Goal: Check status: Check status

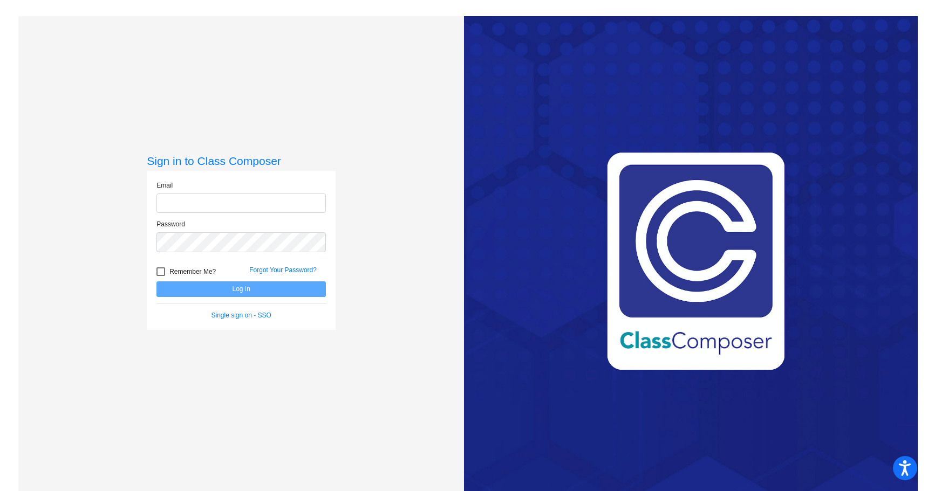
click at [240, 196] on input "email" at bounding box center [240, 204] width 169 height 20
type input "[EMAIL_ADDRESS][PERSON_NAME][DOMAIN_NAME]"
click at [162, 274] on div at bounding box center [160, 272] width 9 height 9
click at [161, 276] on input "Remember Me?" at bounding box center [160, 276] width 1 height 1
checkbox input "true"
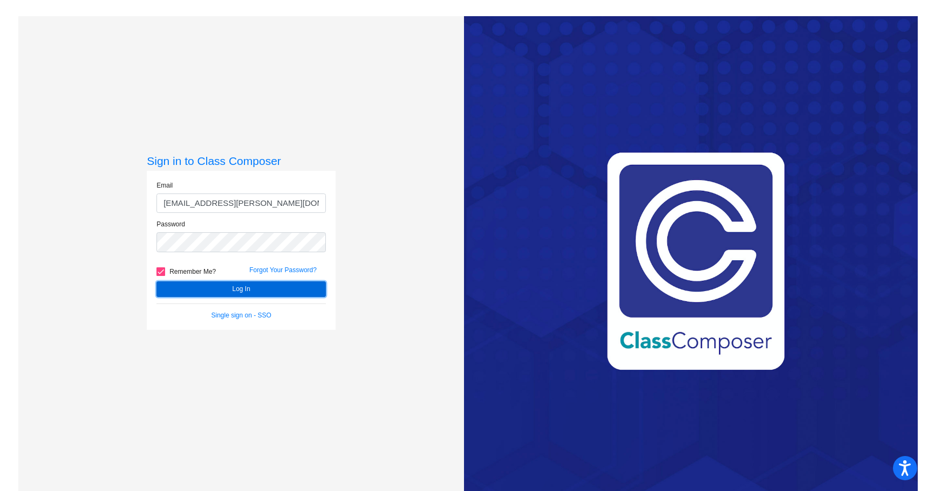
click at [174, 285] on button "Log In" at bounding box center [240, 290] width 169 height 16
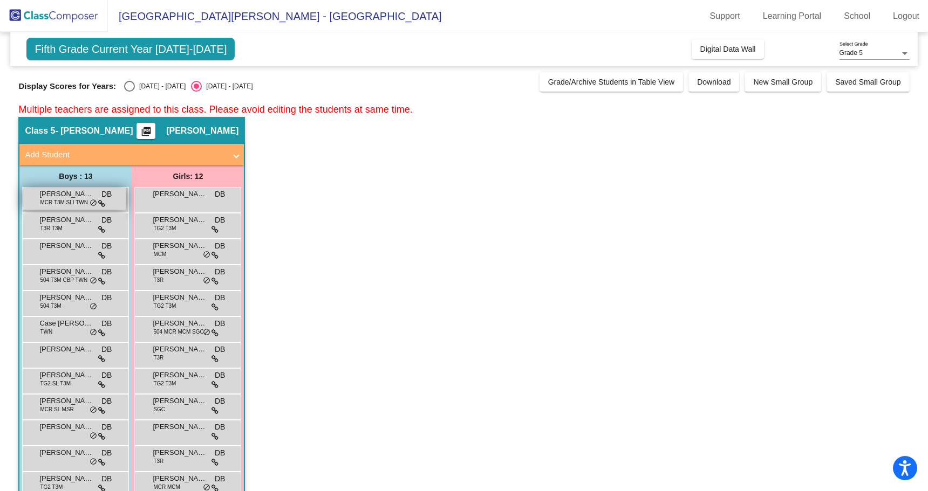
click at [63, 196] on span "[PERSON_NAME]" at bounding box center [66, 194] width 54 height 11
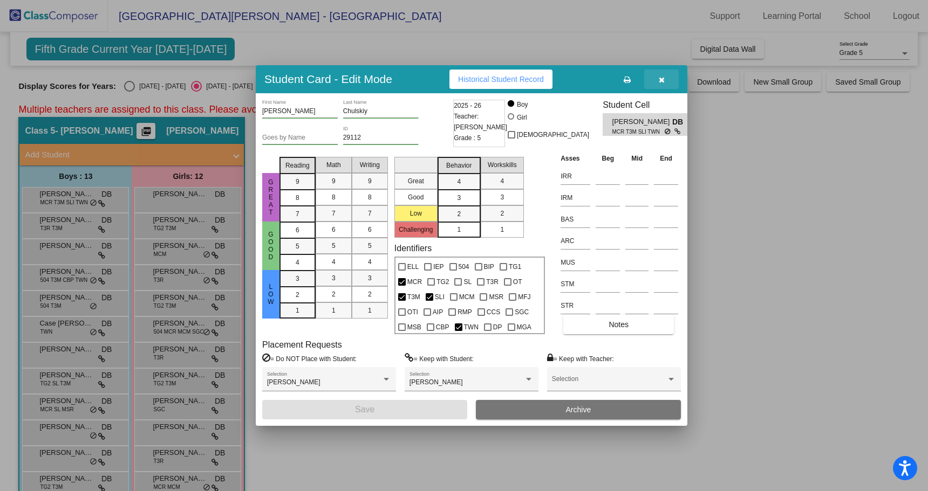
click at [661, 80] on icon "button" at bounding box center [662, 80] width 6 height 8
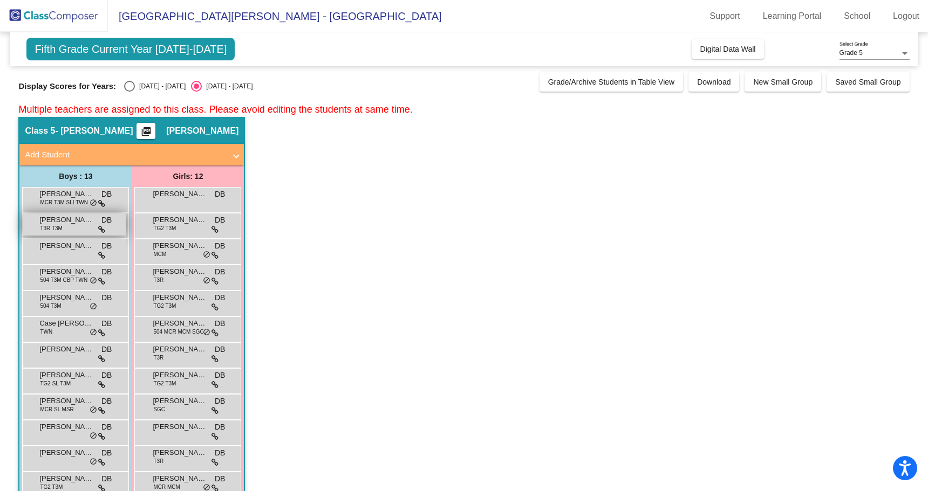
click at [50, 228] on span "T3R T3M" at bounding box center [51, 228] width 23 height 8
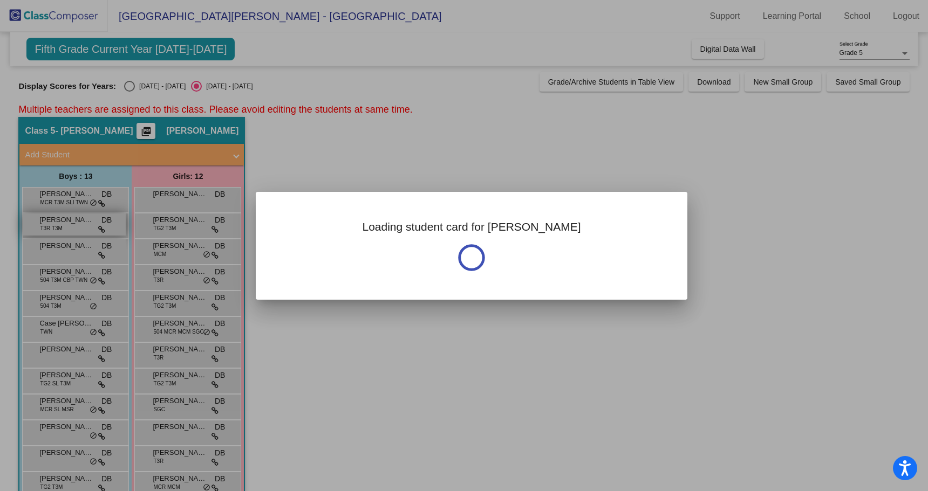
click at [50, 228] on div at bounding box center [464, 245] width 928 height 491
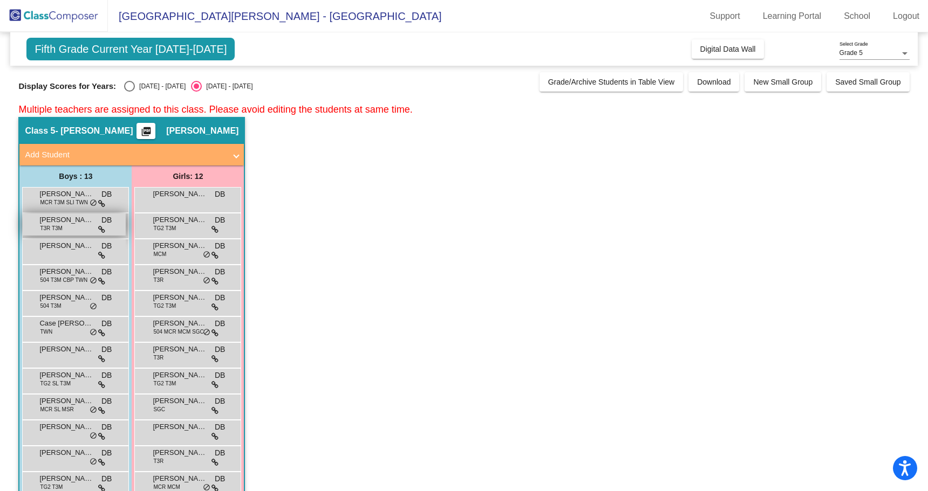
click at [37, 222] on div "[PERSON_NAME] T3R T3M DB lock do_not_disturb_alt" at bounding box center [74, 225] width 103 height 22
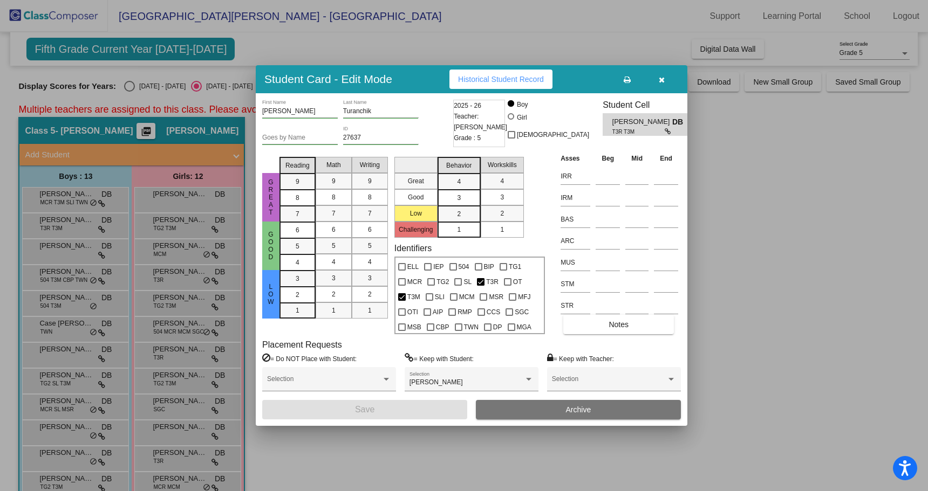
click at [58, 197] on div at bounding box center [464, 245] width 928 height 491
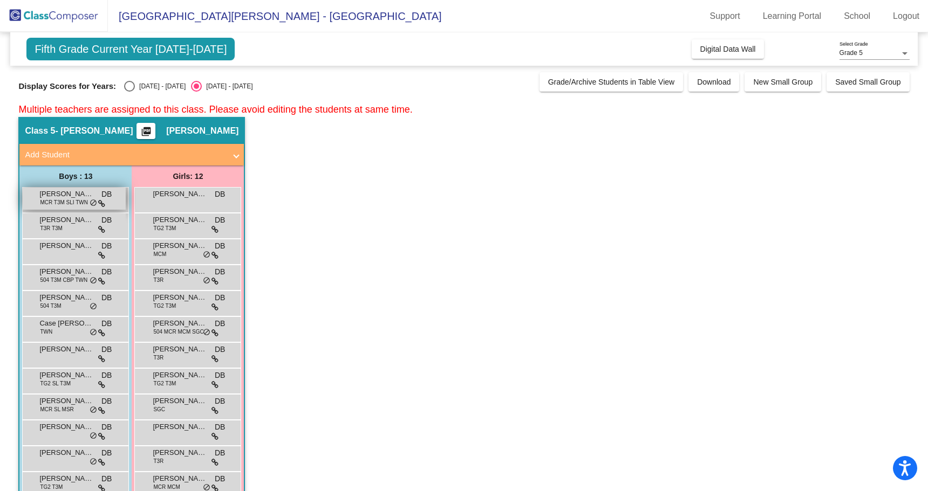
click at [74, 197] on span "[PERSON_NAME]" at bounding box center [66, 194] width 54 height 11
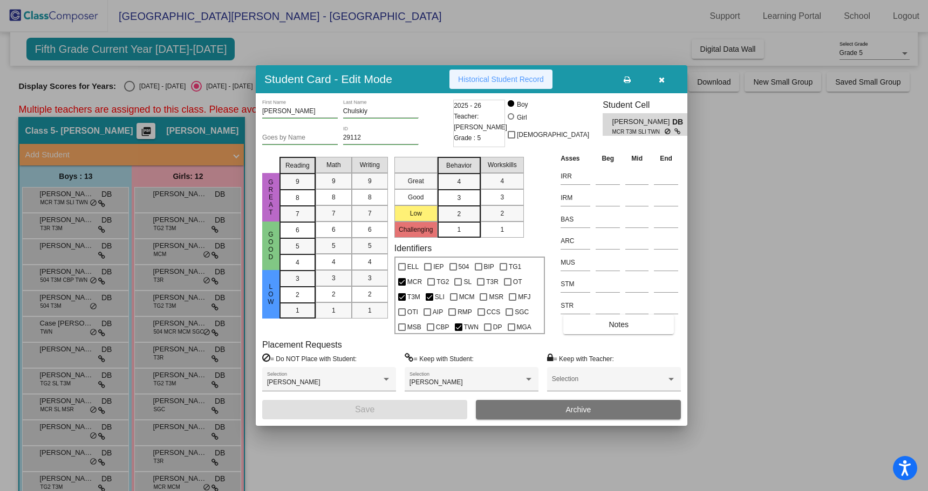
click at [533, 77] on span "Historical Student Record" at bounding box center [501, 79] width 86 height 9
click at [48, 227] on div at bounding box center [464, 245] width 928 height 491
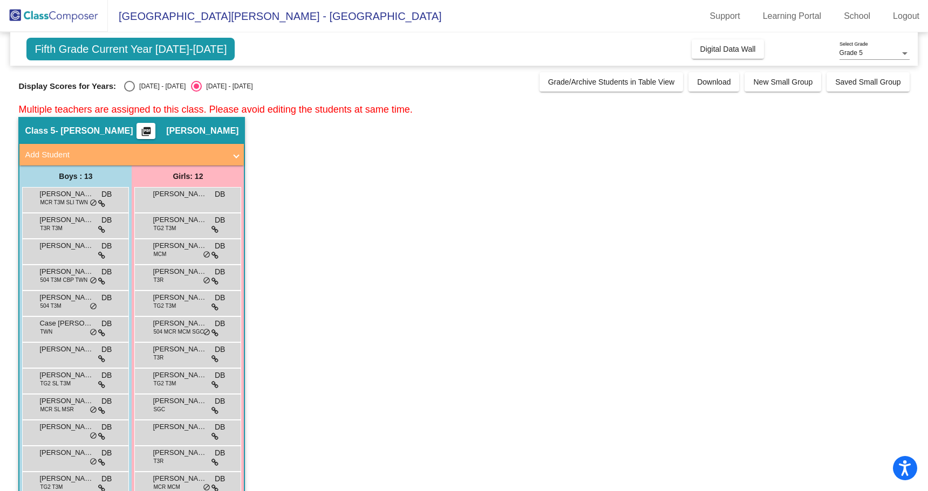
click at [48, 227] on span "T3R T3M" at bounding box center [51, 228] width 23 height 8
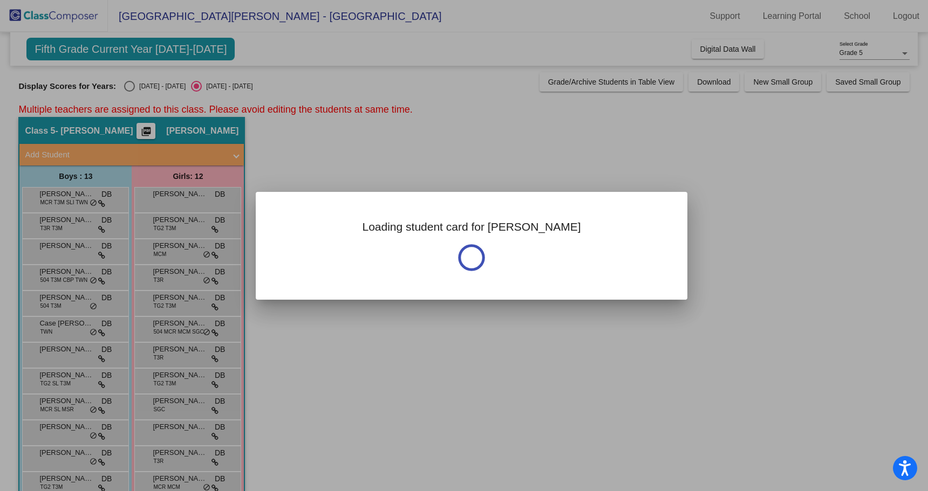
click at [48, 227] on div at bounding box center [464, 245] width 928 height 491
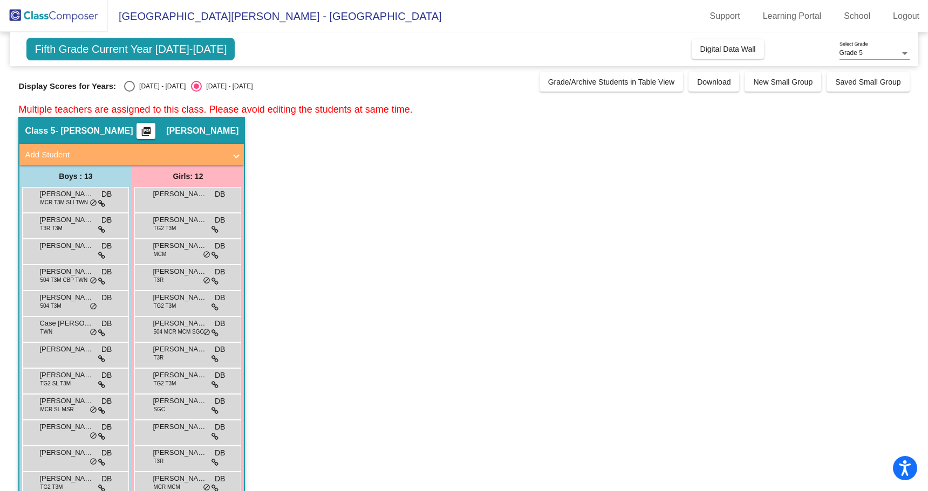
click at [48, 227] on span "T3R T3M" at bounding box center [51, 228] width 23 height 8
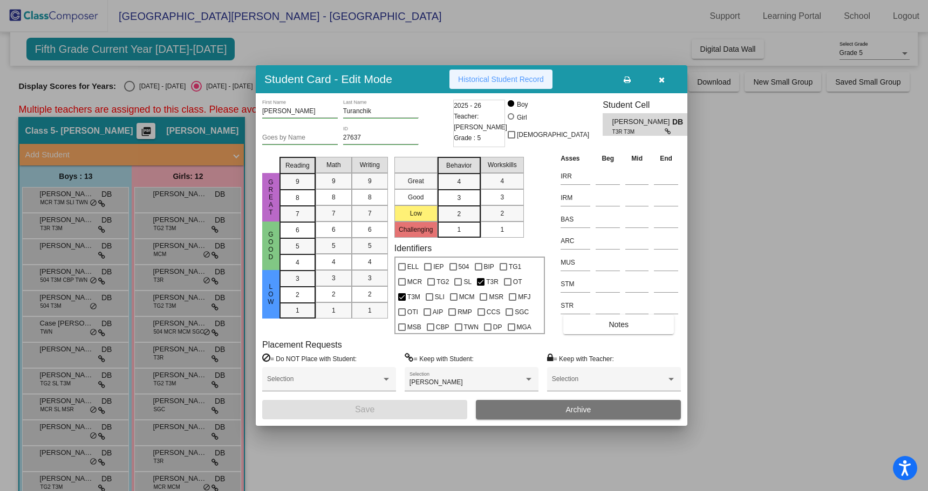
click at [504, 84] on button "Historical Student Record" at bounding box center [500, 79] width 103 height 19
click at [62, 246] on div at bounding box center [464, 245] width 928 height 491
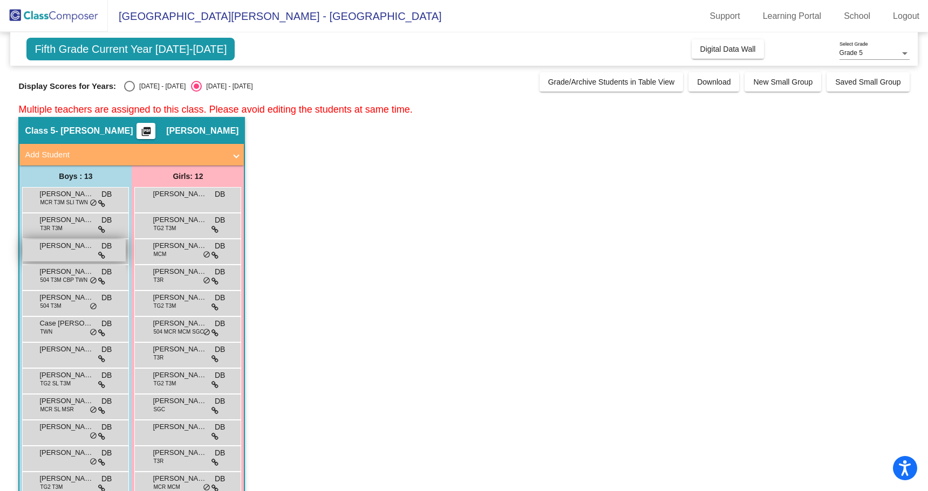
click at [65, 248] on span "[PERSON_NAME]" at bounding box center [66, 246] width 54 height 11
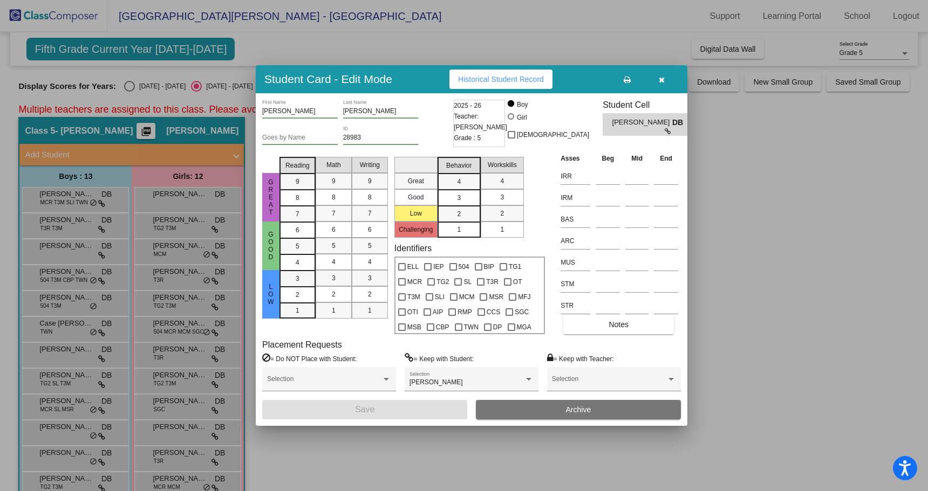
click at [505, 77] on span "Historical Student Record" at bounding box center [501, 79] width 86 height 9
click at [346, 450] on div at bounding box center [464, 245] width 928 height 491
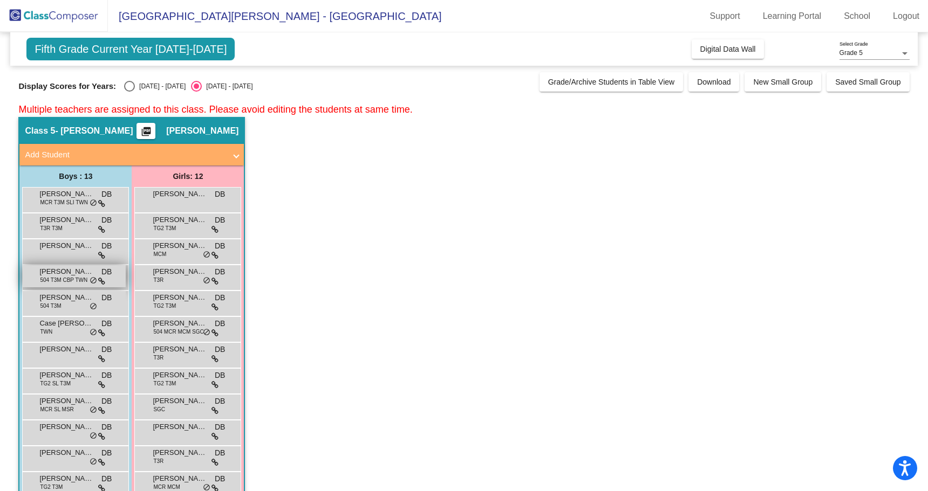
click at [68, 276] on span "504 T3M CBP TWN" at bounding box center [63, 280] width 47 height 8
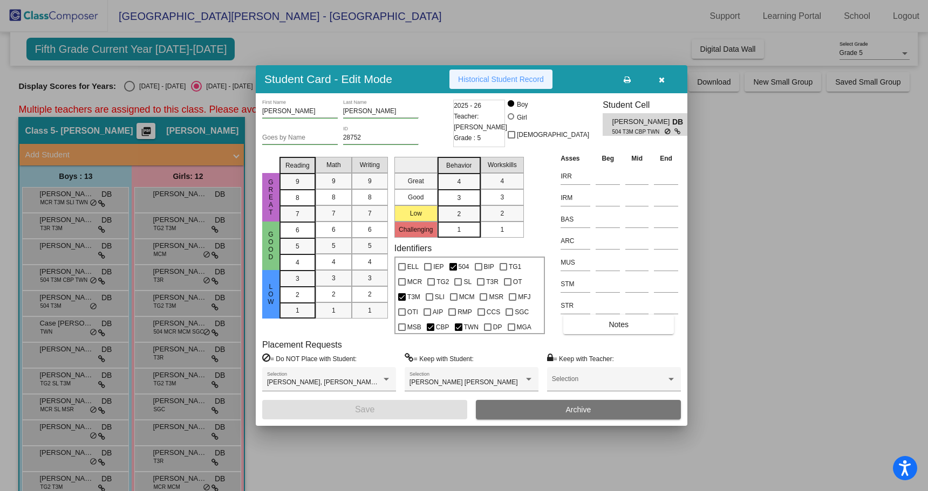
click at [488, 79] on span "Historical Student Record" at bounding box center [501, 79] width 86 height 9
click at [70, 252] on div at bounding box center [464, 245] width 928 height 491
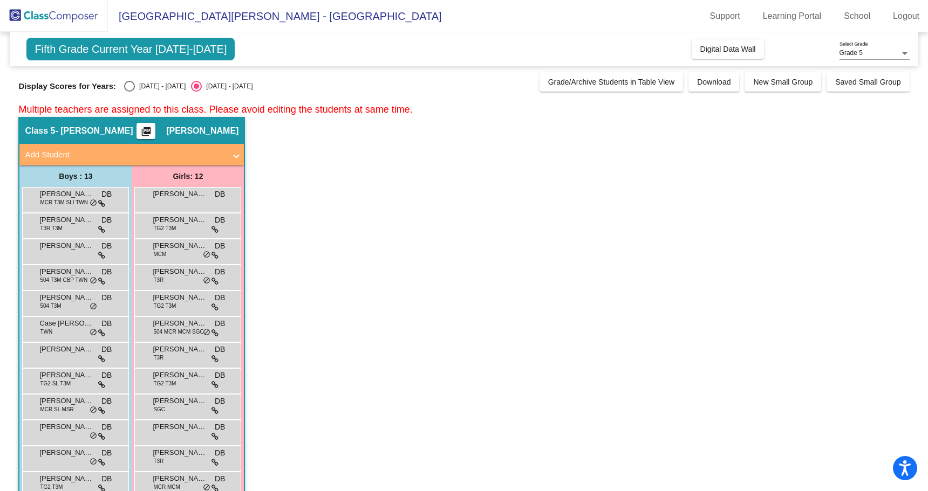
click at [70, 252] on div "[PERSON_NAME] DB lock do_not_disturb_alt" at bounding box center [74, 250] width 103 height 22
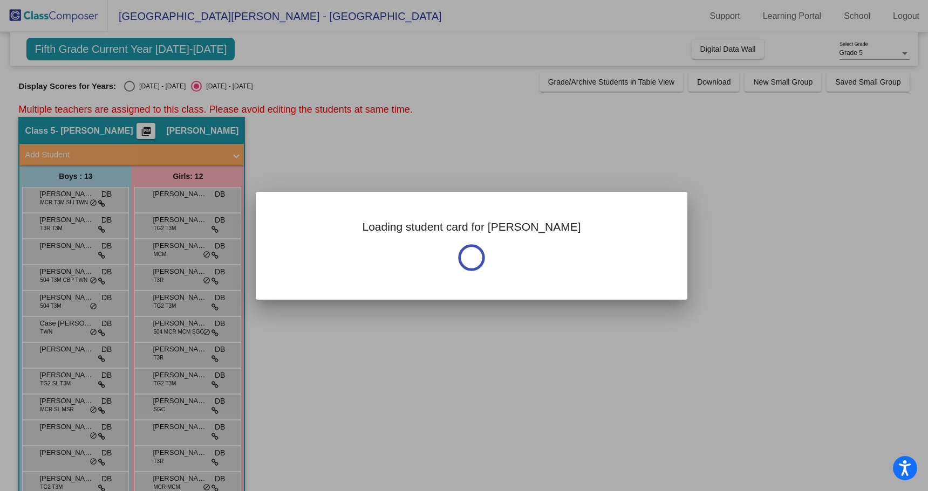
click at [70, 252] on div at bounding box center [464, 245] width 928 height 491
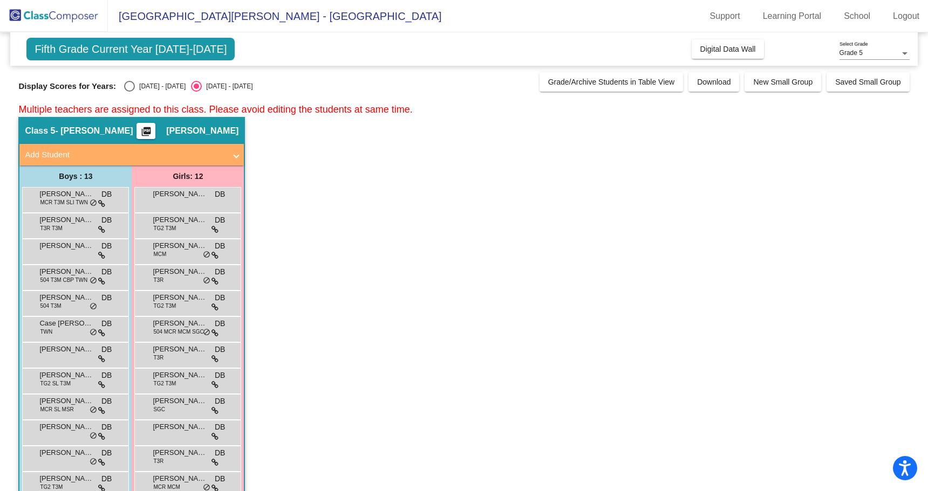
click at [70, 252] on div "[PERSON_NAME] DB lock do_not_disturb_alt" at bounding box center [74, 250] width 103 height 22
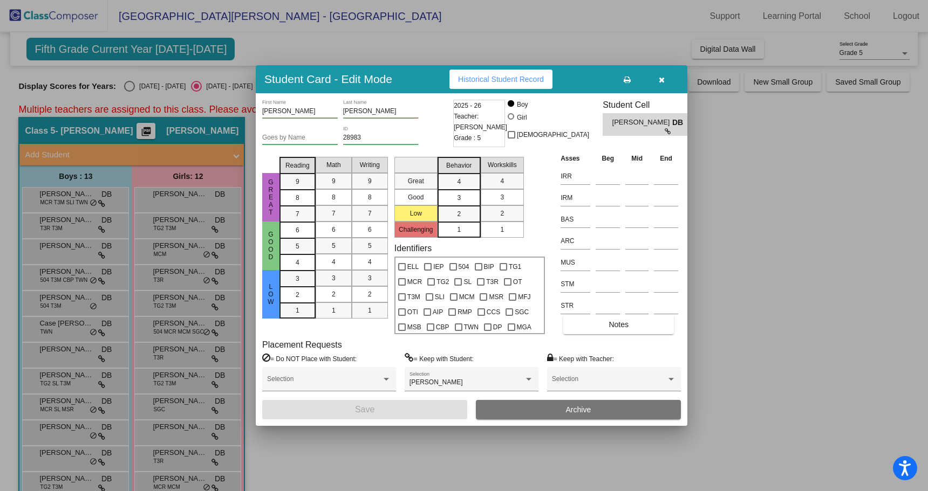
click at [515, 80] on span "Historical Student Record" at bounding box center [501, 79] width 86 height 9
click at [51, 299] on div at bounding box center [464, 245] width 928 height 491
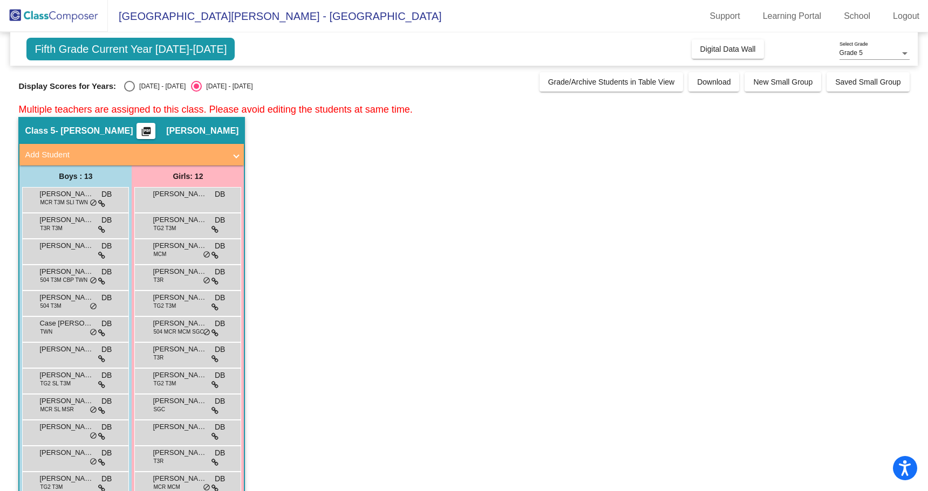
click at [51, 299] on span "[PERSON_NAME]" at bounding box center [66, 297] width 54 height 11
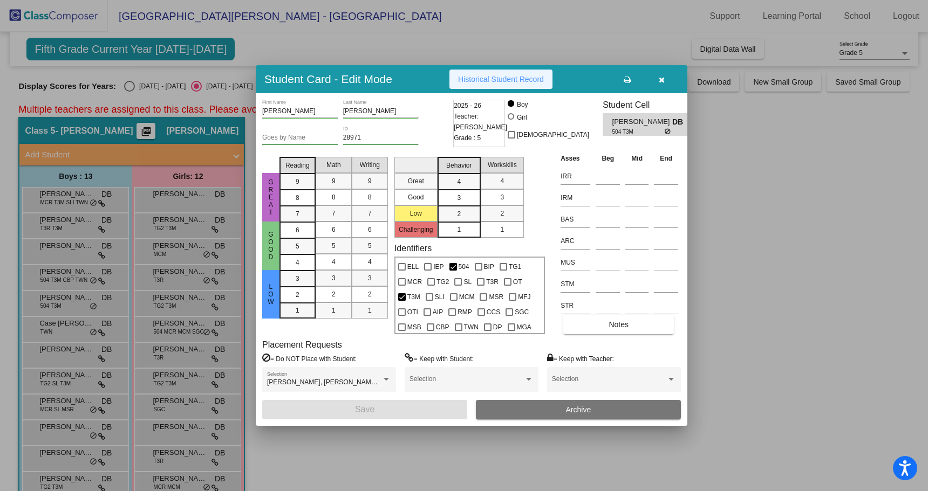
click at [517, 79] on span "Historical Student Record" at bounding box center [501, 79] width 86 height 9
click at [51, 322] on div at bounding box center [464, 245] width 928 height 491
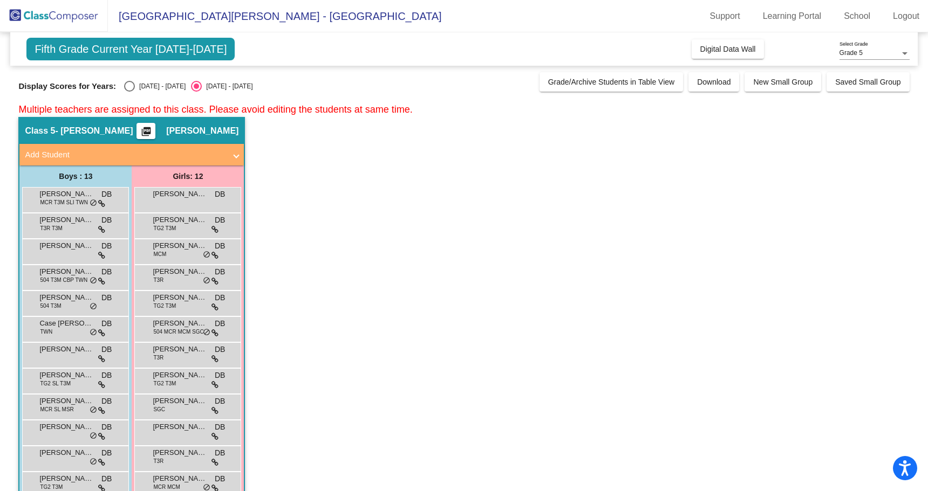
click at [51, 322] on span "Case [PERSON_NAME]" at bounding box center [66, 323] width 54 height 11
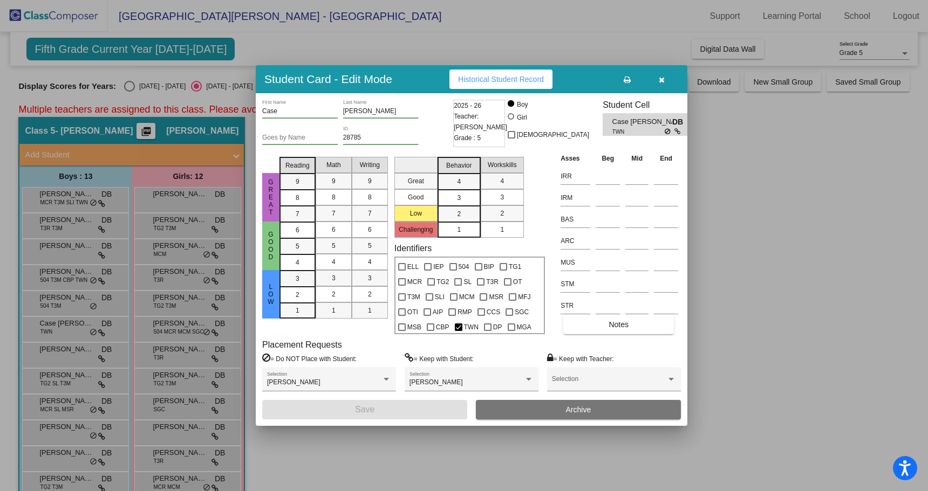
click at [464, 73] on button "Historical Student Record" at bounding box center [500, 79] width 103 height 19
click at [59, 352] on div at bounding box center [464, 245] width 928 height 491
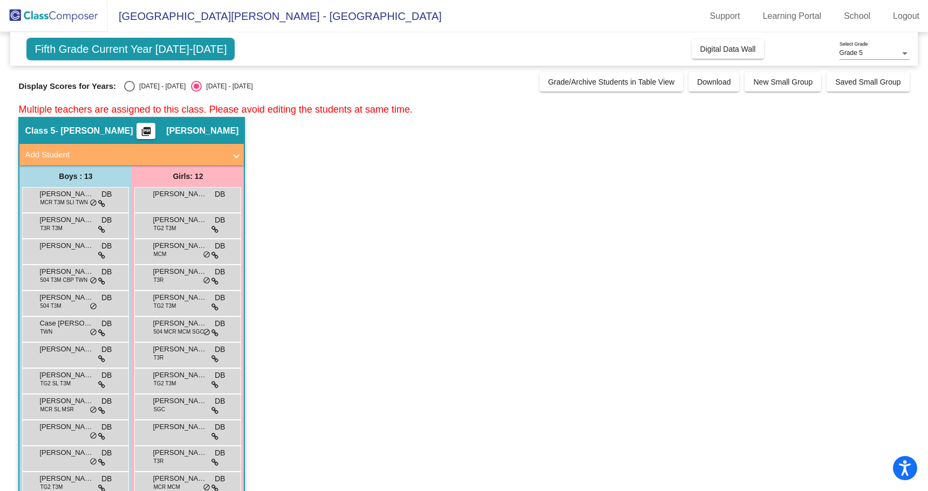
click at [59, 352] on span "[PERSON_NAME] [PERSON_NAME]" at bounding box center [66, 349] width 54 height 11
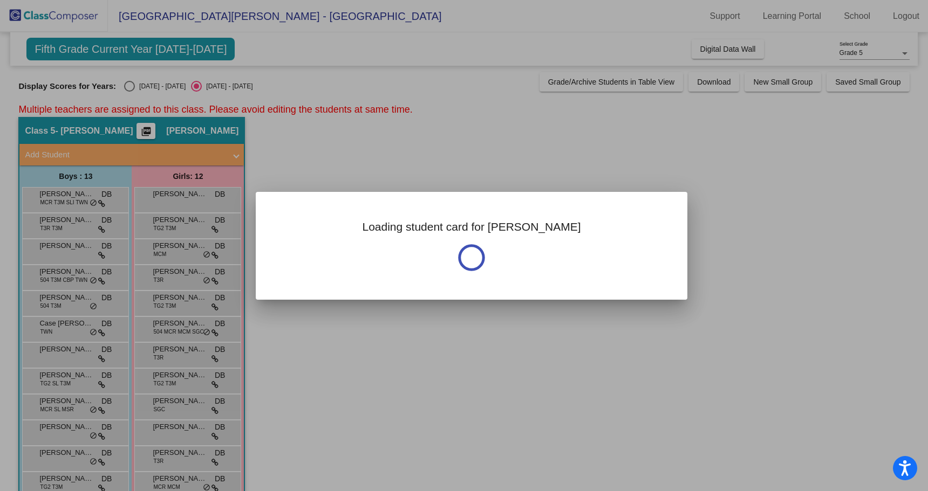
click at [59, 352] on div at bounding box center [464, 245] width 928 height 491
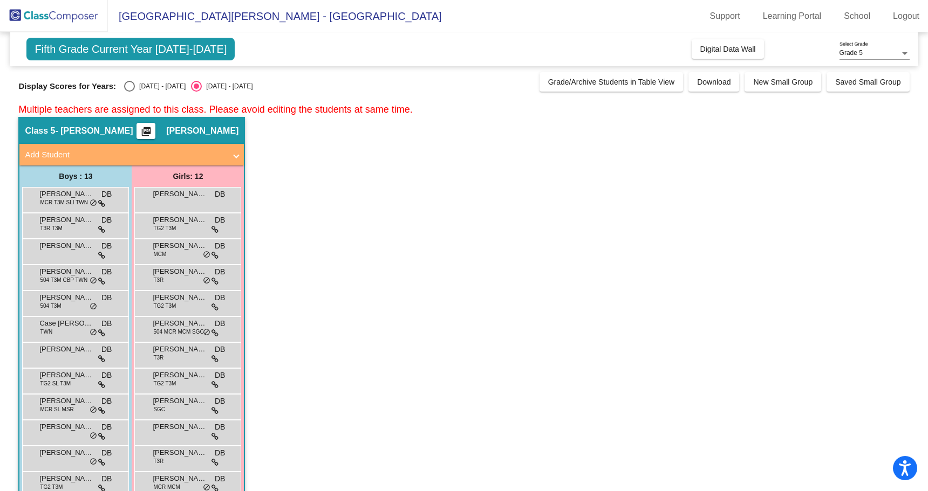
click at [59, 352] on span "[PERSON_NAME] [PERSON_NAME]" at bounding box center [66, 349] width 54 height 11
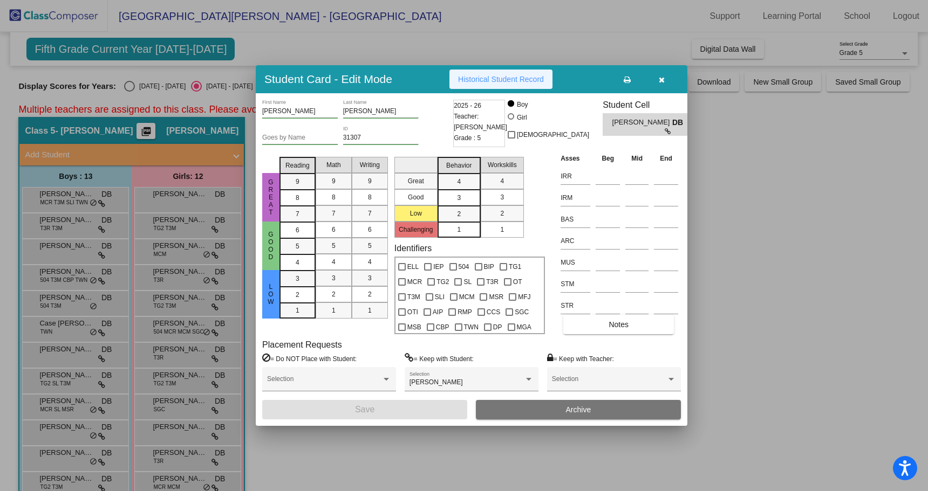
click at [492, 78] on span "Historical Student Record" at bounding box center [501, 79] width 86 height 9
click at [65, 351] on div at bounding box center [464, 245] width 928 height 491
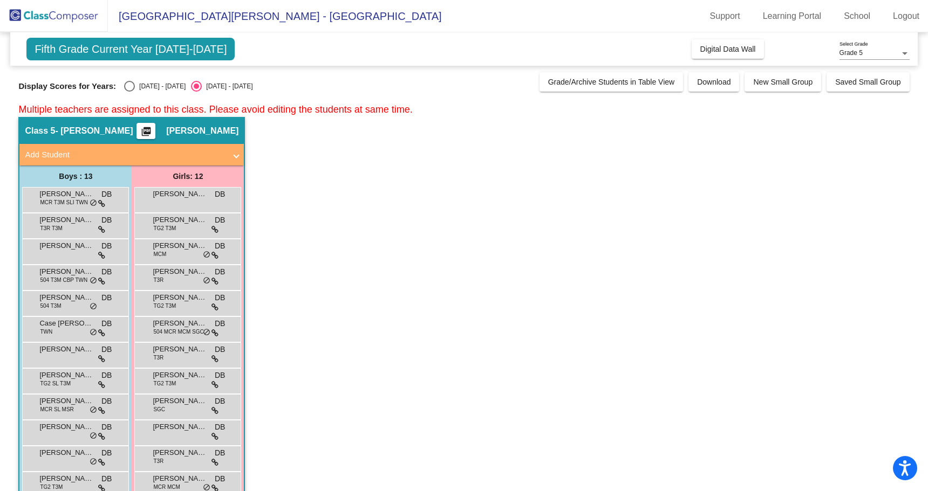
click at [65, 351] on span "[PERSON_NAME] [PERSON_NAME]" at bounding box center [66, 349] width 54 height 11
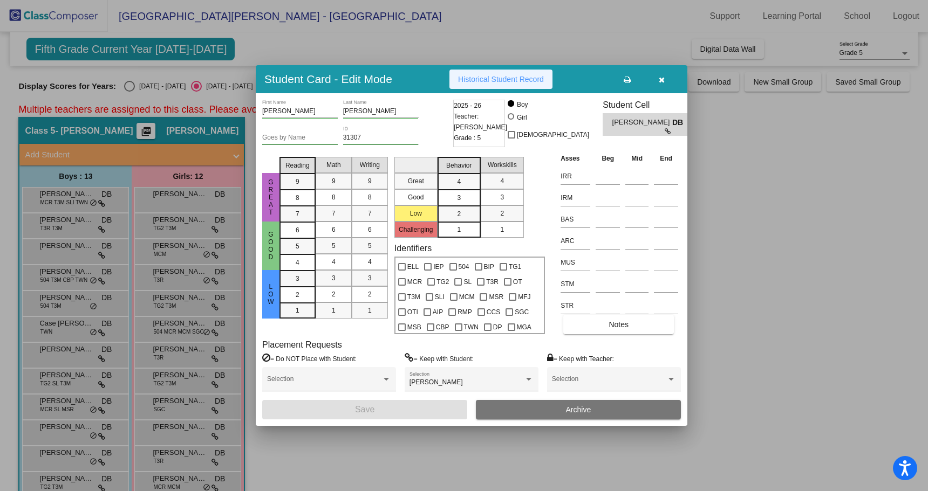
click at [526, 81] on span "Historical Student Record" at bounding box center [501, 79] width 86 height 9
click at [61, 381] on div at bounding box center [464, 245] width 928 height 491
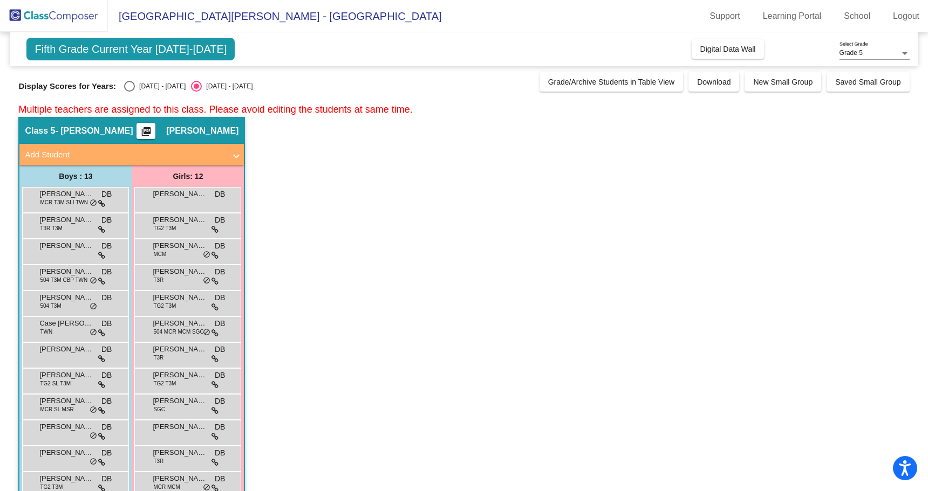
click at [61, 381] on span "TG2 SL T3M" at bounding box center [55, 384] width 31 height 8
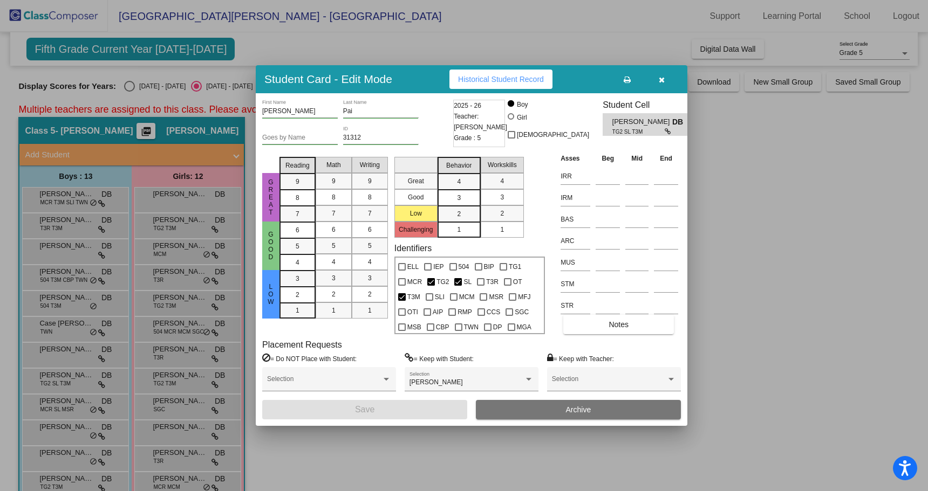
click at [60, 407] on div at bounding box center [464, 245] width 928 height 491
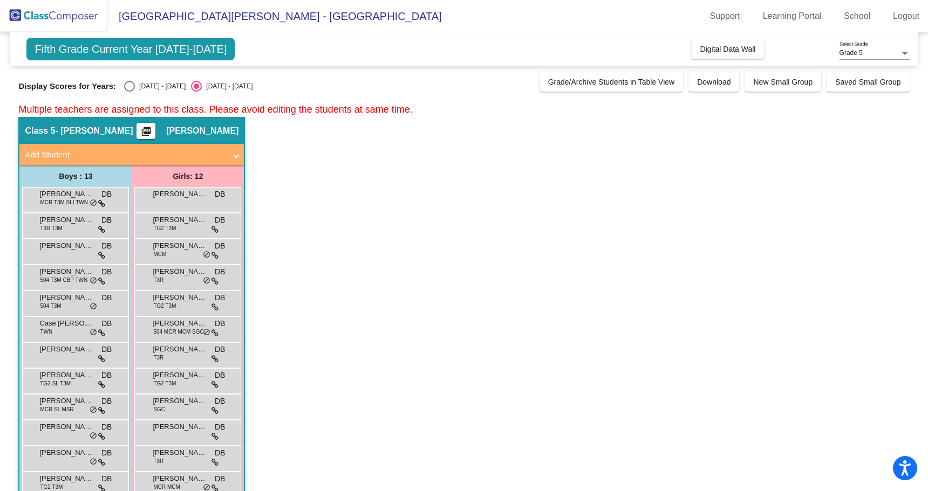
click at [60, 407] on span "MCR SL MSR" at bounding box center [56, 410] width 33 height 8
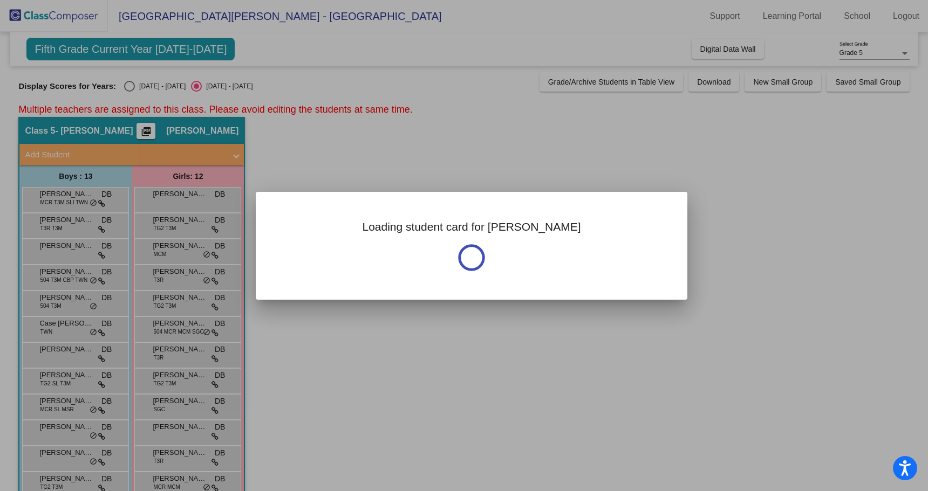
click at [60, 407] on div at bounding box center [464, 245] width 928 height 491
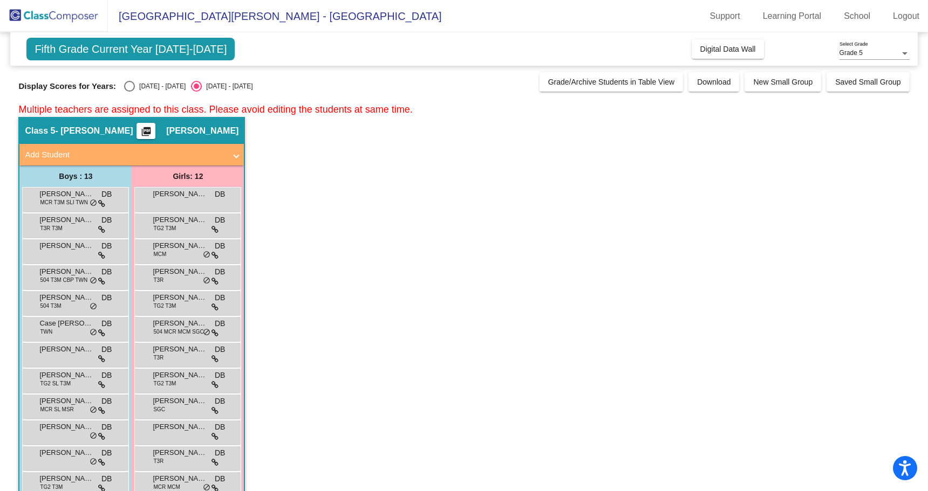
click at [60, 407] on span "MCR SL MSR" at bounding box center [56, 410] width 33 height 8
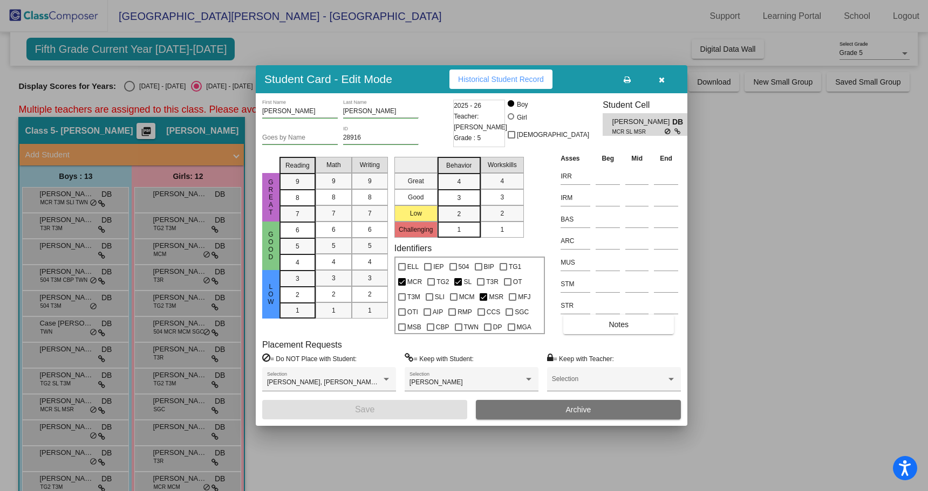
drag, startPoint x: 924, startPoint y: 235, endPoint x: 927, endPoint y: 244, distance: 10.1
click at [927, 244] on div at bounding box center [464, 245] width 928 height 491
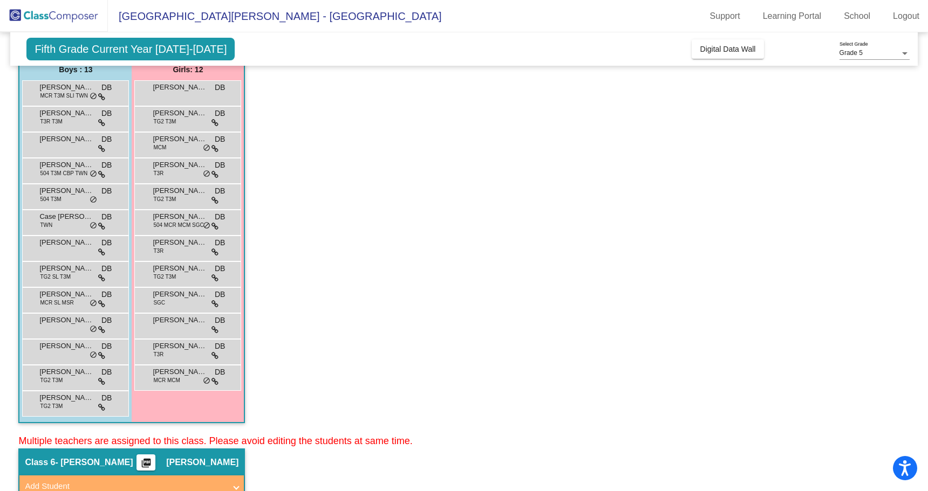
scroll to position [87, 0]
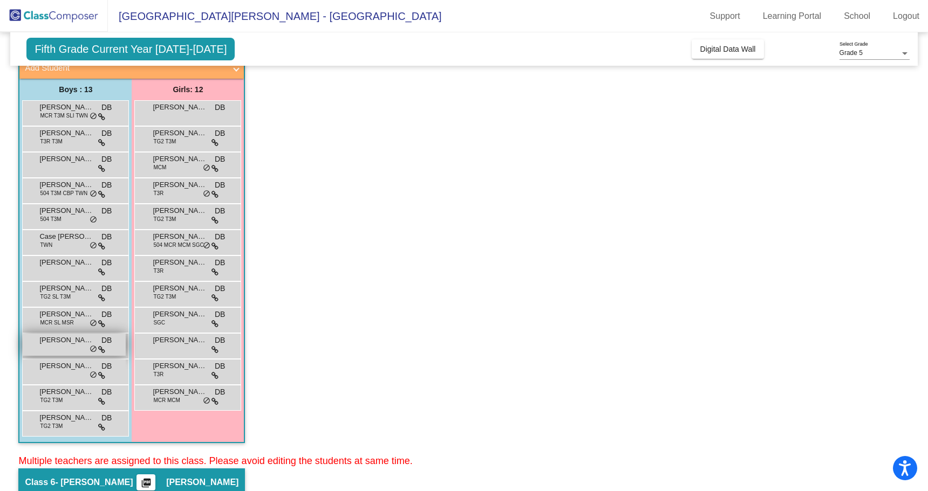
click at [43, 341] on span "[PERSON_NAME]" at bounding box center [66, 340] width 54 height 11
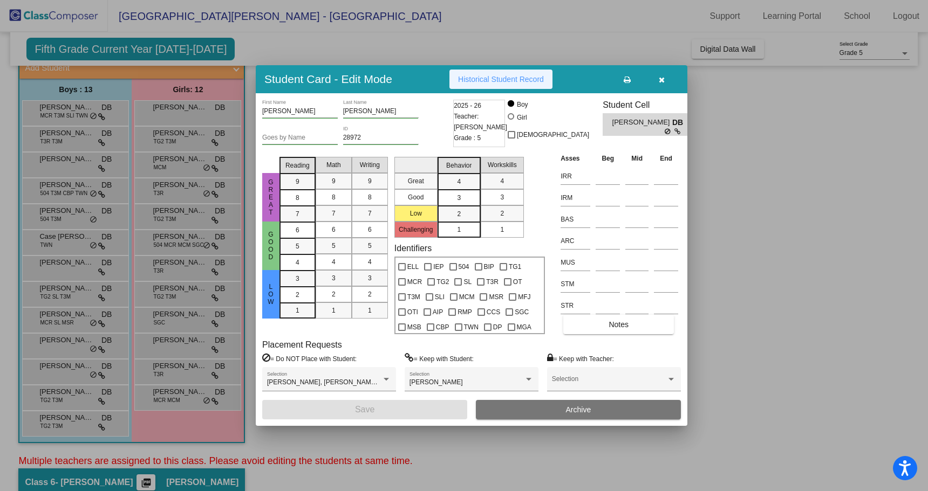
click at [504, 74] on button "Historical Student Record" at bounding box center [500, 79] width 103 height 19
click at [281, 449] on div at bounding box center [464, 245] width 928 height 491
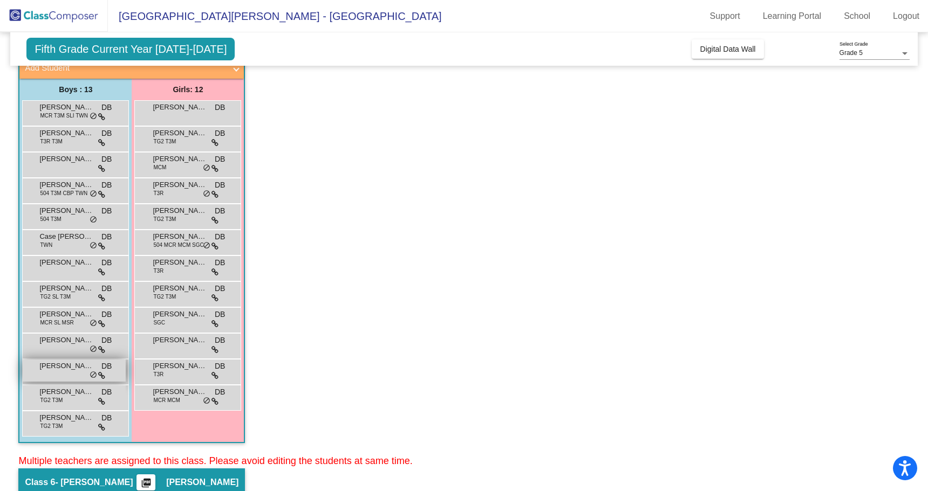
click at [72, 370] on span "[PERSON_NAME]" at bounding box center [66, 366] width 54 height 11
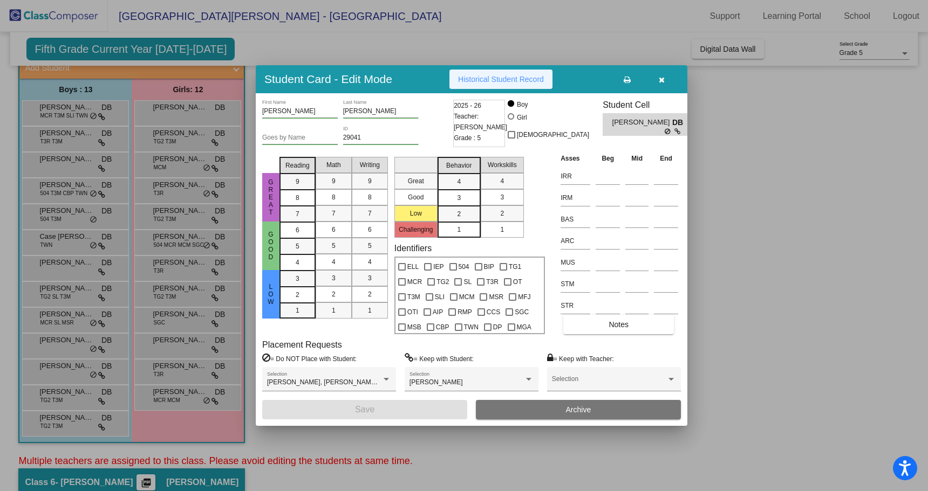
click at [510, 81] on span "Historical Student Record" at bounding box center [501, 79] width 86 height 9
click at [66, 394] on div at bounding box center [464, 245] width 928 height 491
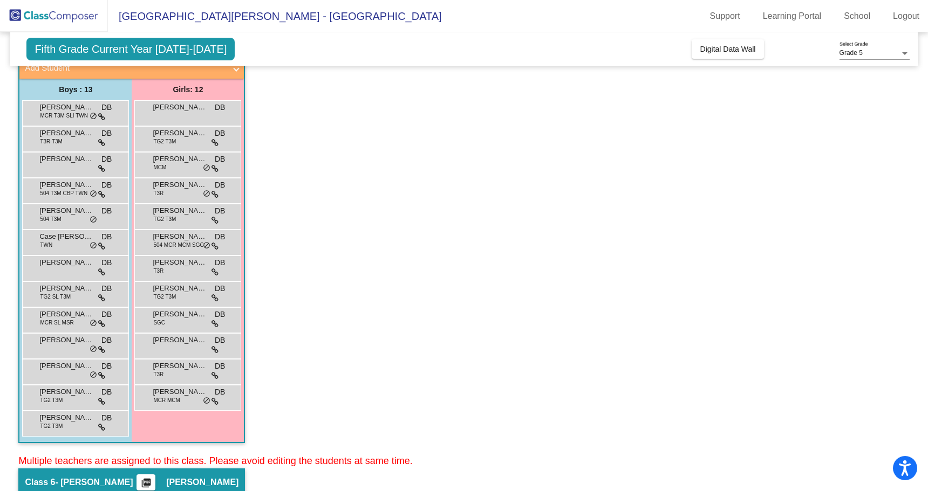
click at [66, 394] on span "[PERSON_NAME]" at bounding box center [66, 392] width 54 height 11
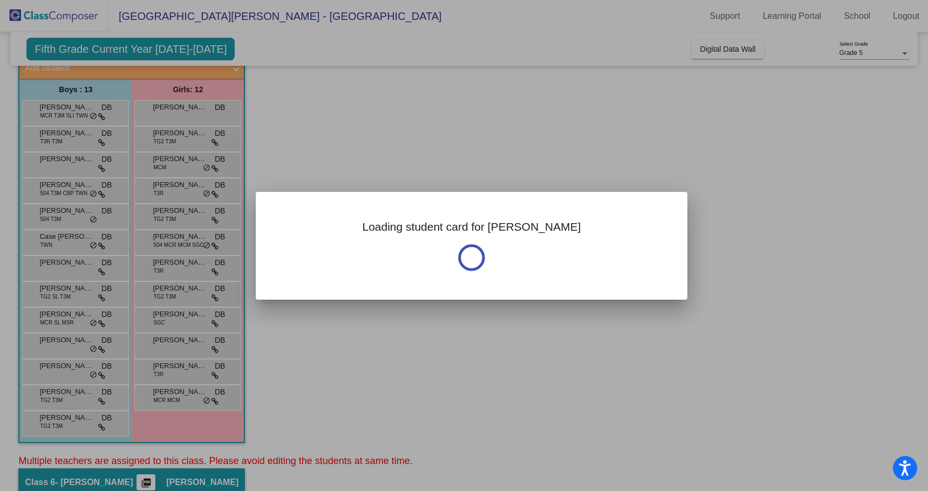
click at [66, 394] on div at bounding box center [464, 245] width 928 height 491
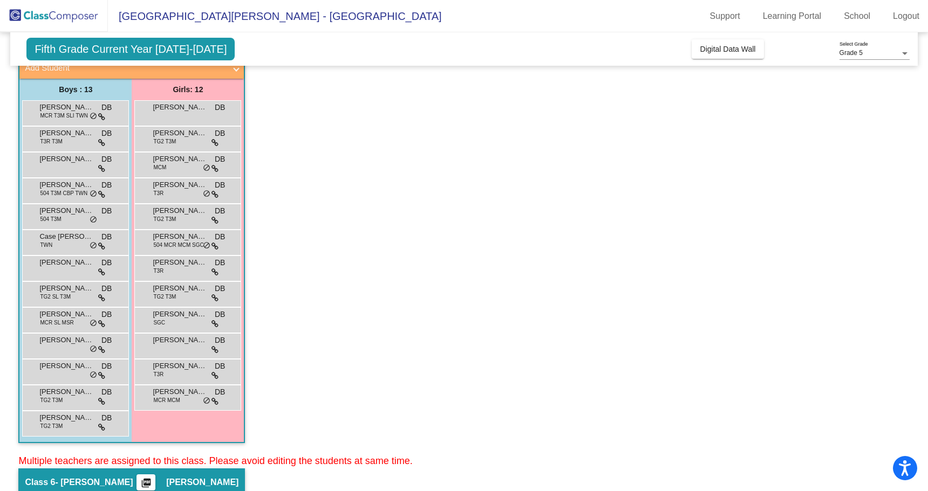
click at [66, 394] on span "[PERSON_NAME]" at bounding box center [66, 392] width 54 height 11
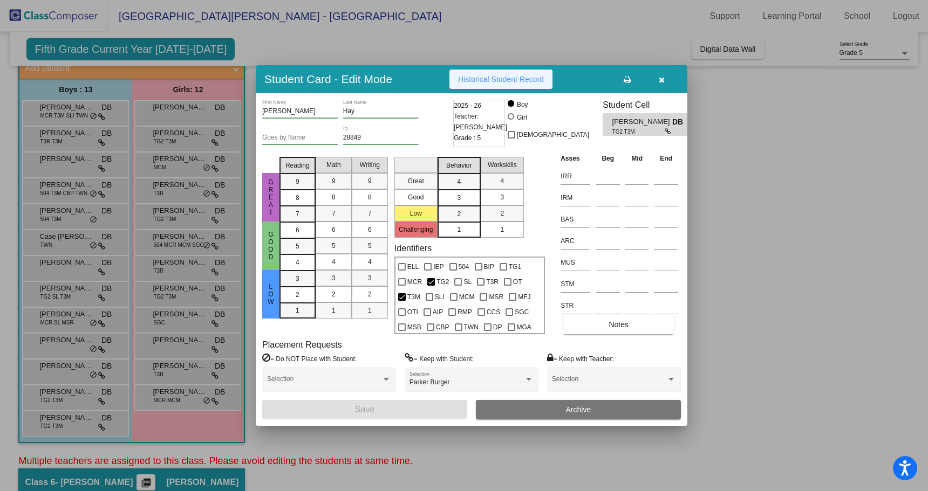
click at [507, 78] on span "Historical Student Record" at bounding box center [501, 79] width 86 height 9
click at [82, 427] on div at bounding box center [464, 245] width 928 height 491
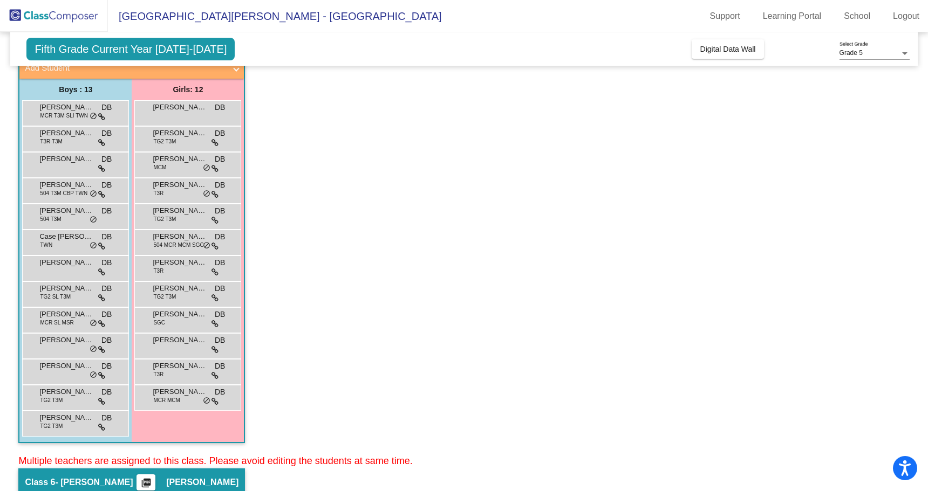
click at [82, 427] on div "[PERSON_NAME] TG2 T3M DB lock do_not_disturb_alt" at bounding box center [74, 423] width 103 height 22
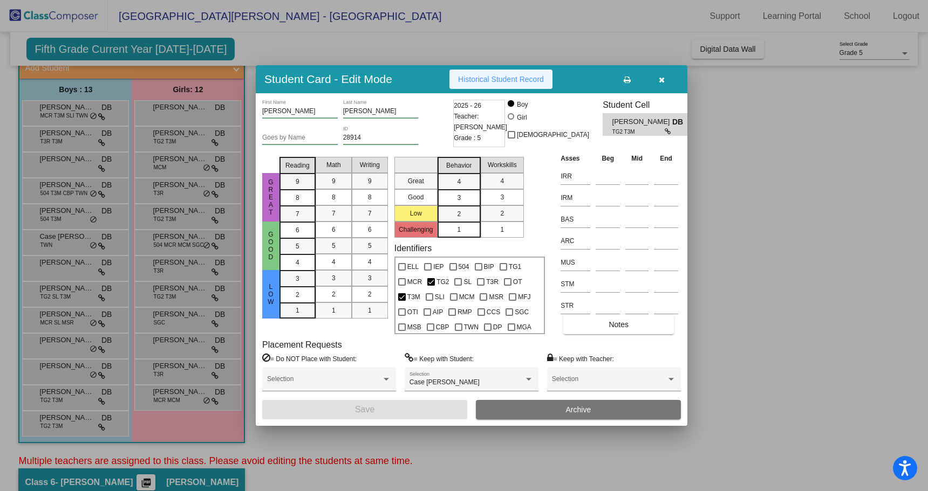
click at [513, 78] on span "Historical Student Record" at bounding box center [501, 79] width 86 height 9
click at [194, 114] on div at bounding box center [464, 245] width 928 height 491
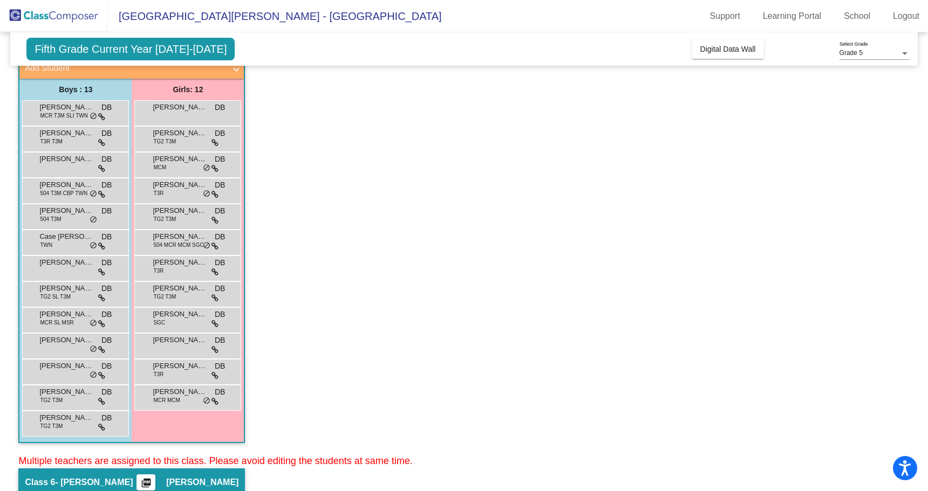
click at [194, 114] on div "[PERSON_NAME] DB lock do_not_disturb_alt" at bounding box center [187, 112] width 103 height 22
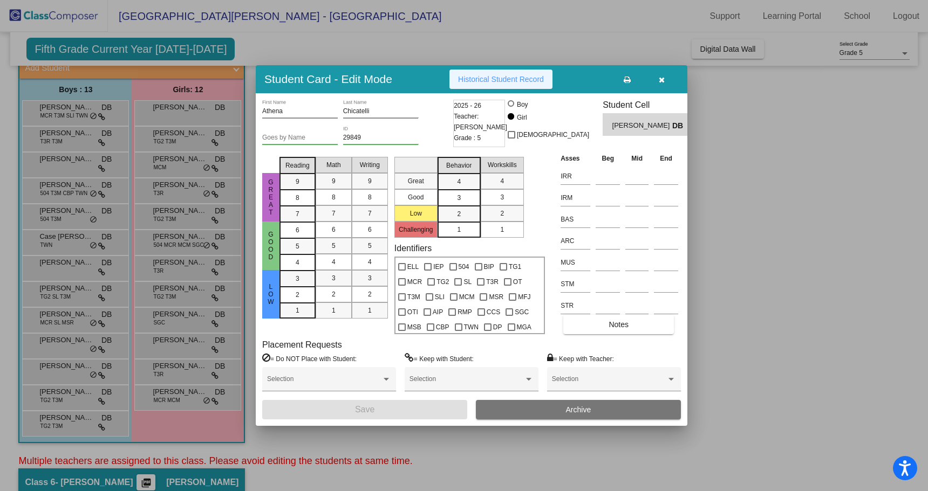
click at [503, 80] on span "Historical Student Record" at bounding box center [501, 79] width 86 height 9
click at [182, 138] on div at bounding box center [464, 245] width 928 height 491
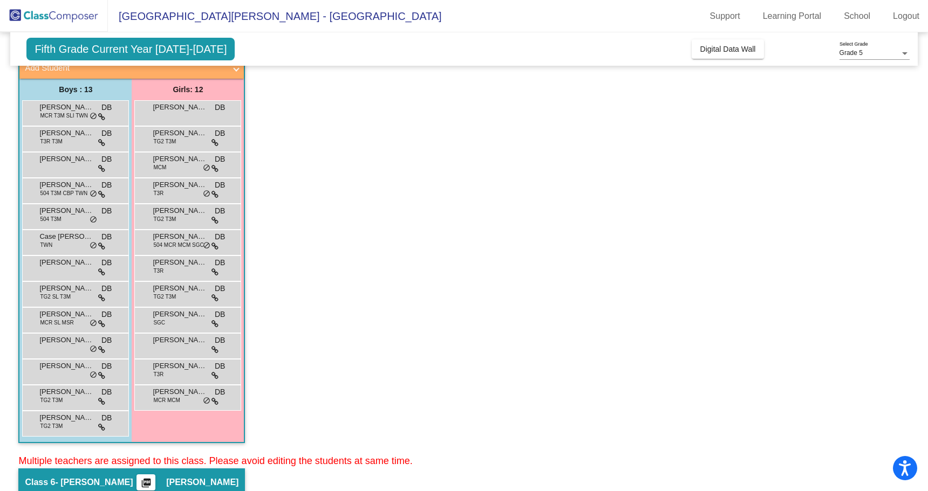
click at [182, 138] on span "[PERSON_NAME]" at bounding box center [180, 133] width 54 height 11
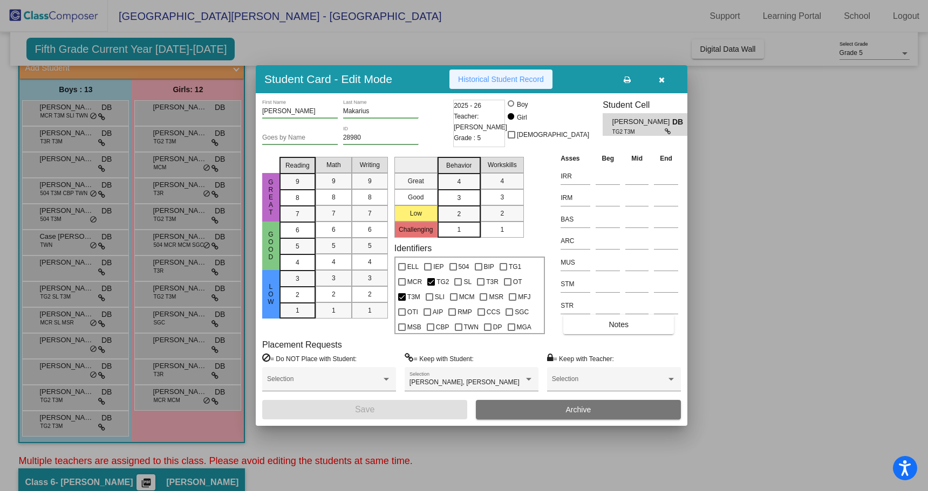
click at [490, 79] on span "Historical Student Record" at bounding box center [501, 79] width 86 height 9
click at [164, 164] on div at bounding box center [464, 245] width 928 height 491
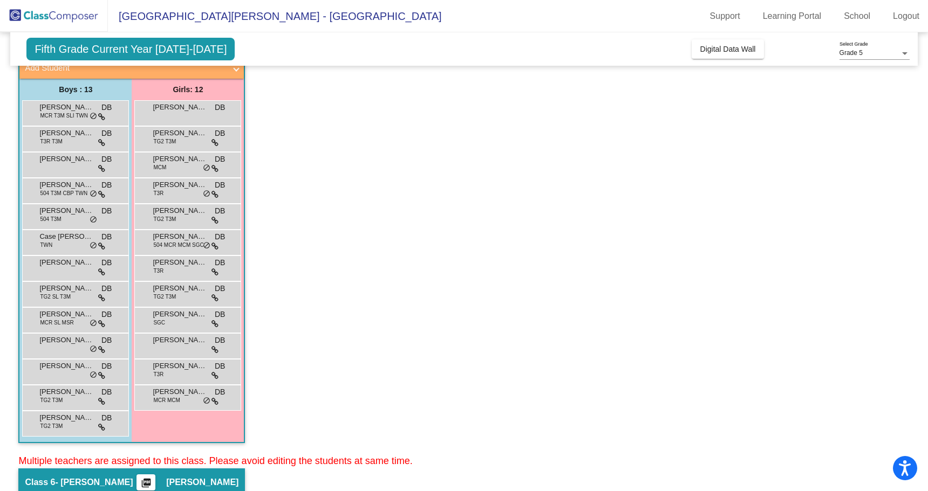
click at [164, 164] on span "MCM" at bounding box center [159, 167] width 13 height 8
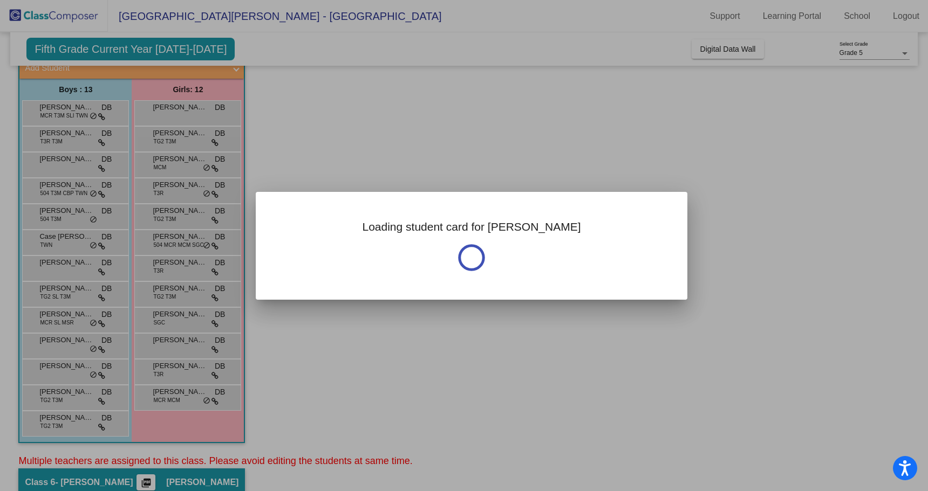
click at [164, 164] on div at bounding box center [464, 245] width 928 height 491
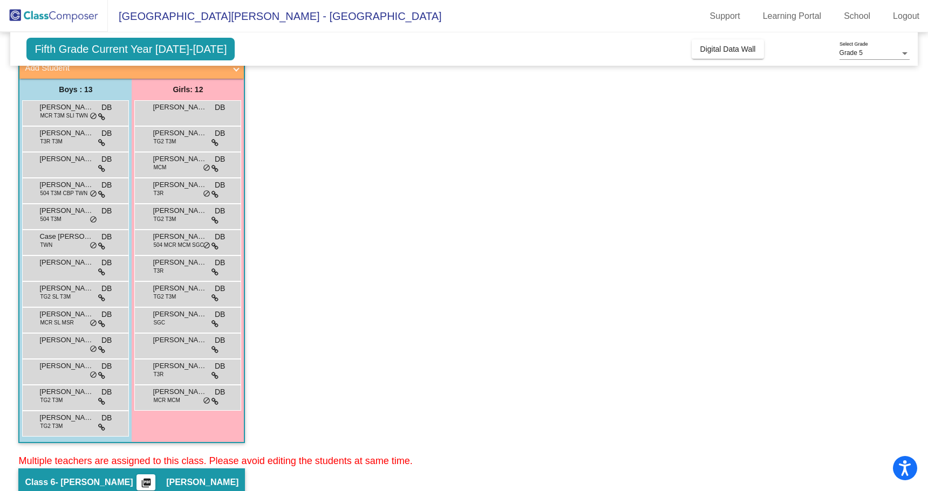
click at [164, 164] on span "MCM" at bounding box center [159, 167] width 13 height 8
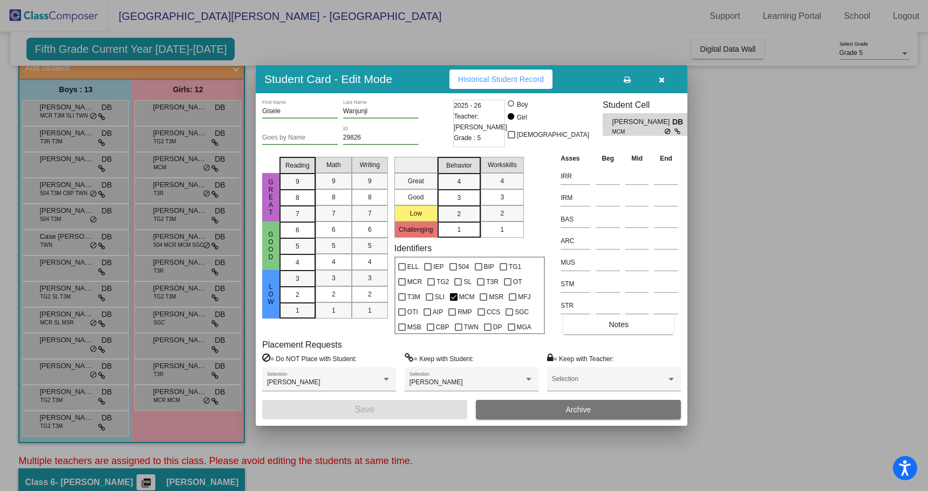
click at [495, 78] on span "Historical Student Record" at bounding box center [501, 79] width 86 height 9
click at [189, 186] on div at bounding box center [464, 245] width 928 height 491
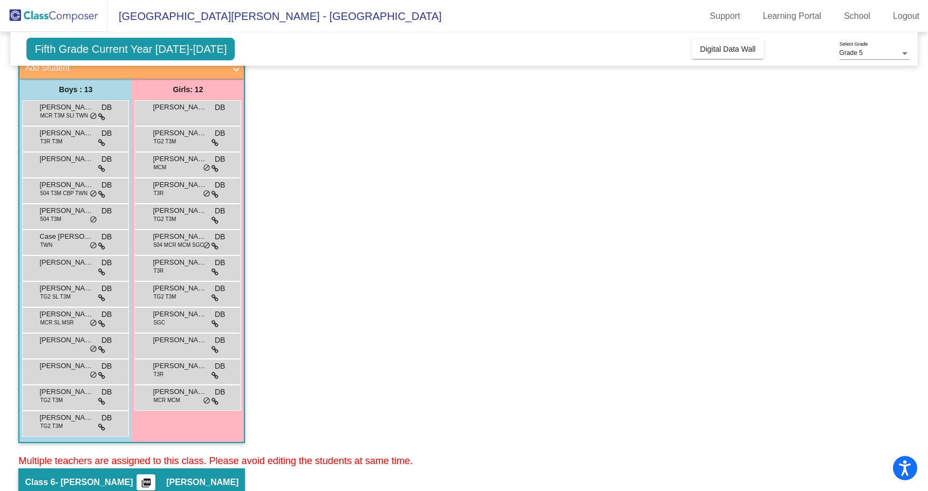
click at [189, 186] on span "[PERSON_NAME]" at bounding box center [180, 185] width 54 height 11
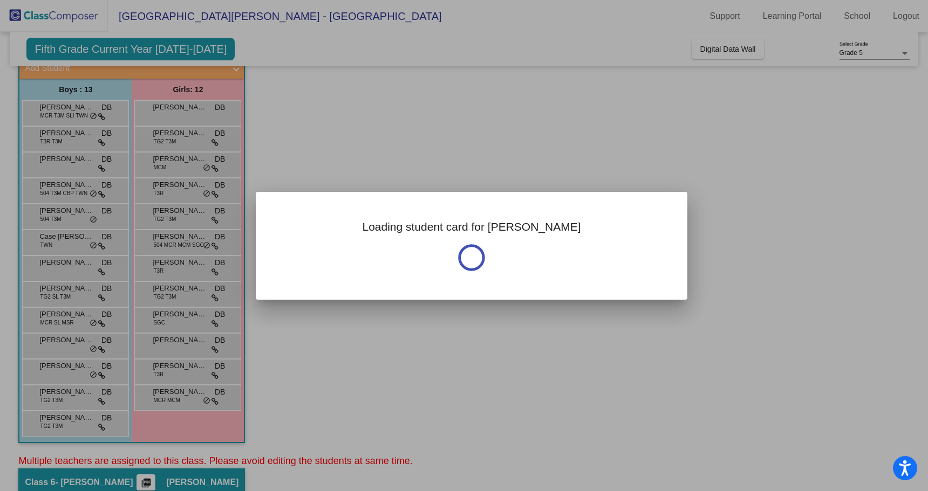
click at [189, 186] on div at bounding box center [464, 245] width 928 height 491
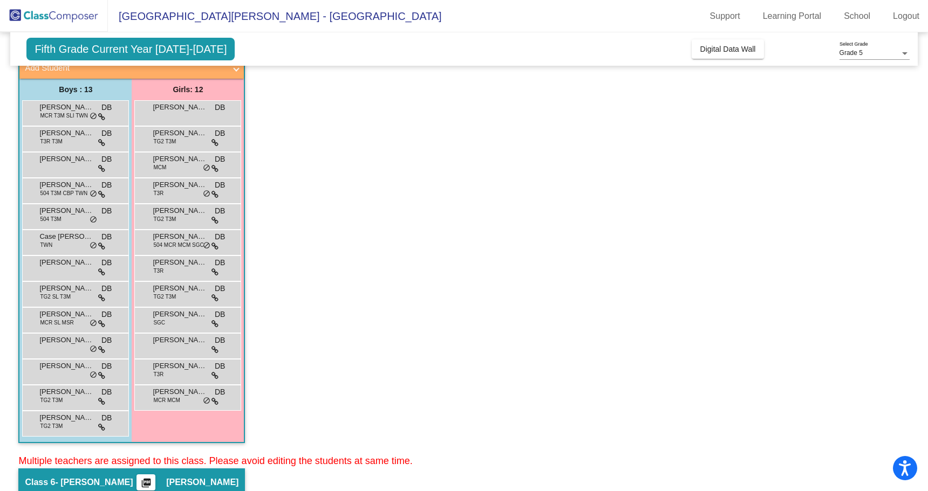
click at [189, 186] on span "[PERSON_NAME]" at bounding box center [180, 185] width 54 height 11
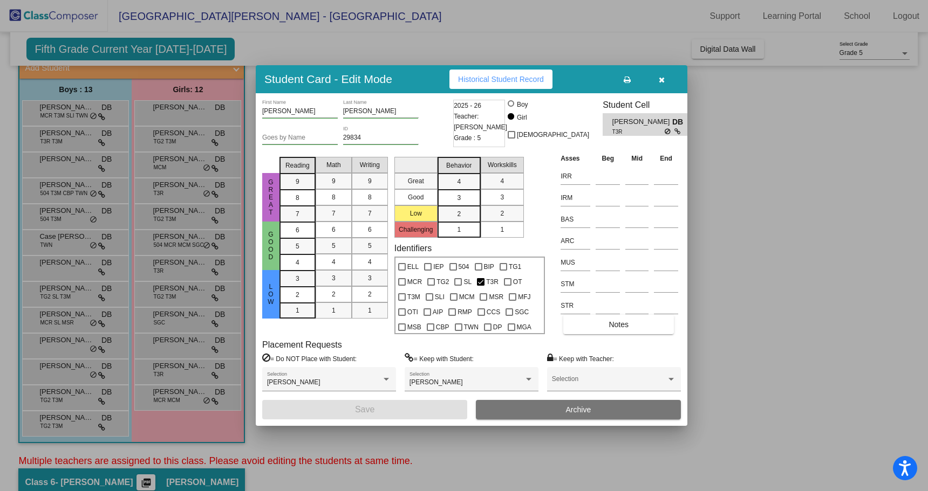
click at [486, 76] on span "Historical Student Record" at bounding box center [501, 79] width 86 height 9
click at [184, 216] on div at bounding box center [464, 245] width 928 height 491
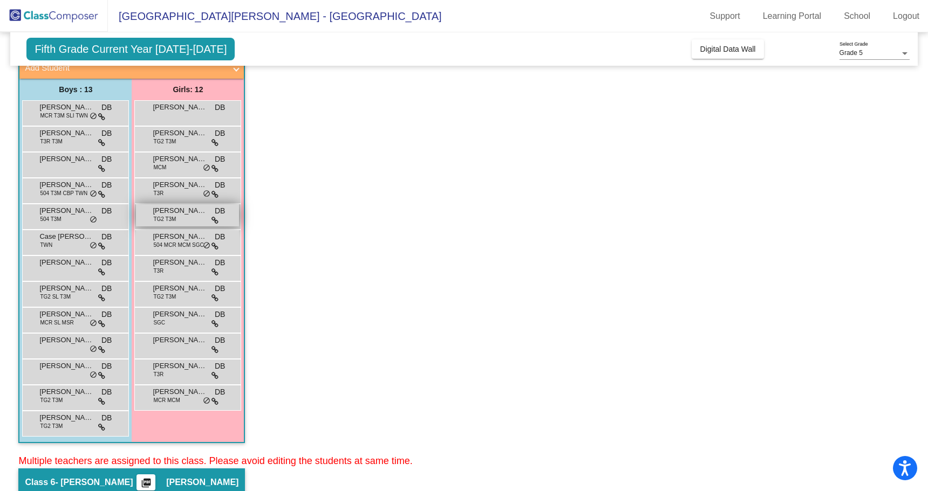
click at [184, 216] on div "[PERSON_NAME] TG2 T3M DB lock do_not_disturb_alt" at bounding box center [187, 215] width 103 height 22
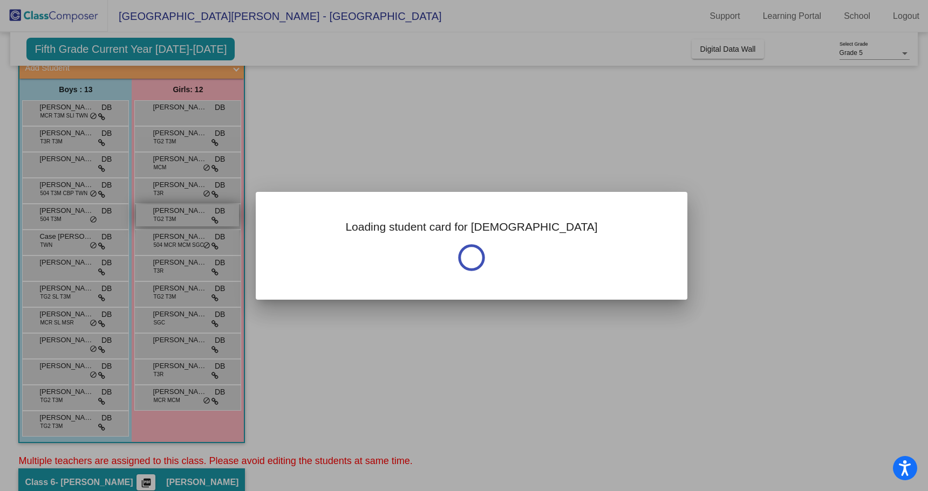
click at [184, 216] on div at bounding box center [464, 245] width 928 height 491
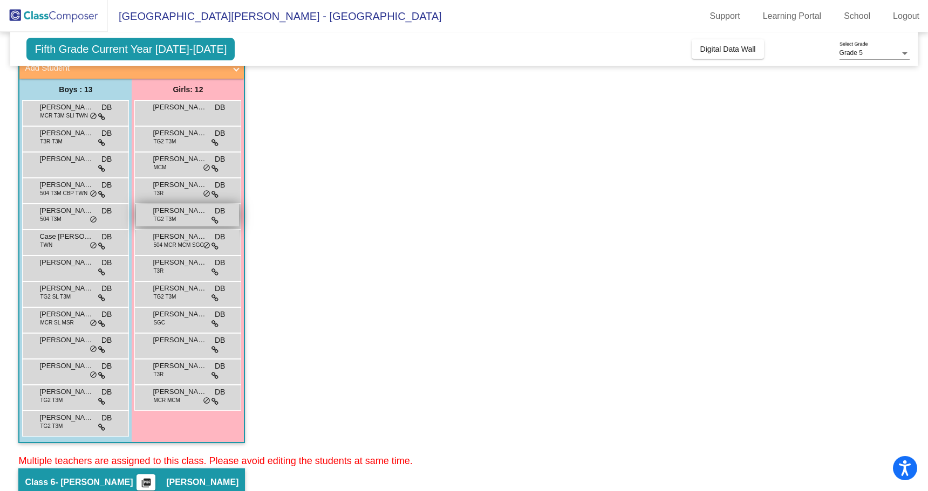
click at [184, 216] on div "[PERSON_NAME] TG2 T3M DB lock do_not_disturb_alt" at bounding box center [187, 215] width 103 height 22
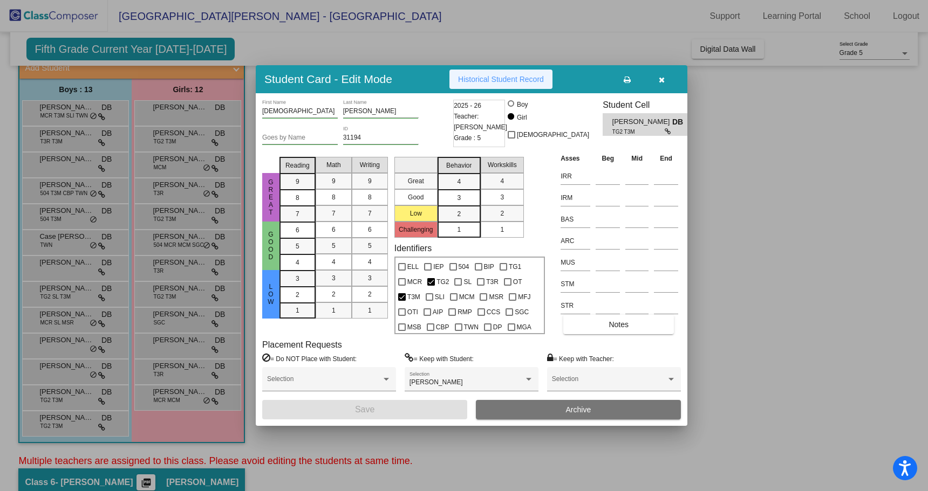
click at [479, 78] on span "Historical Student Record" at bounding box center [501, 79] width 86 height 9
click at [493, 75] on span "Historical Student Record" at bounding box center [501, 79] width 86 height 9
click at [180, 242] on div at bounding box center [464, 245] width 928 height 491
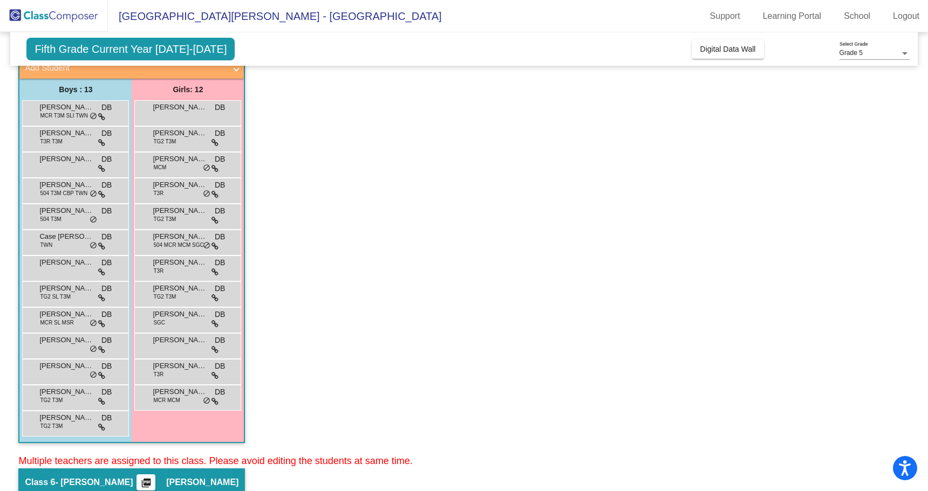
click at [180, 242] on span "504 MCR MCM SGC" at bounding box center [178, 245] width 50 height 8
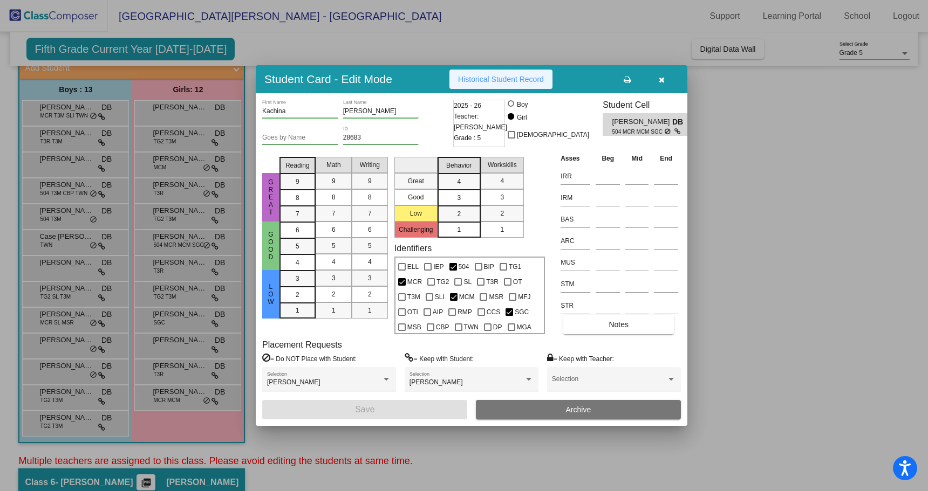
click at [522, 78] on span "Historical Student Record" at bounding box center [501, 79] width 86 height 9
click at [180, 270] on div at bounding box center [464, 245] width 928 height 491
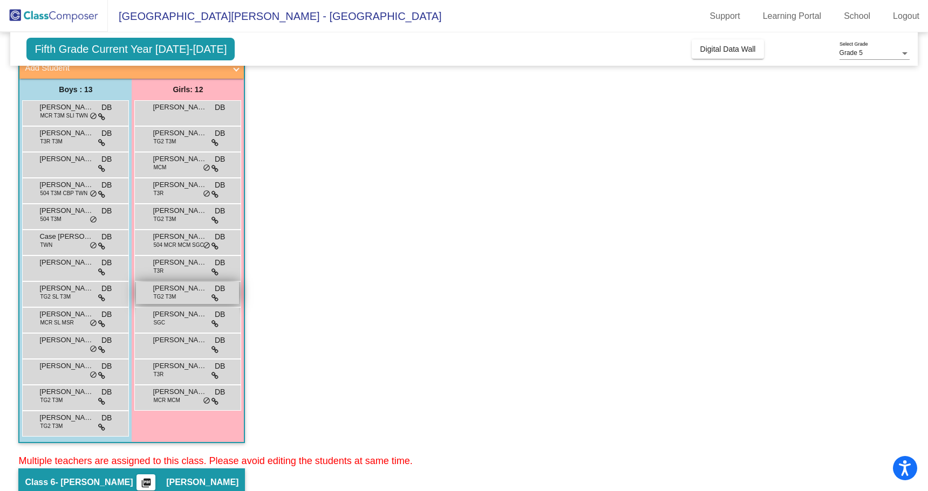
click at [190, 286] on span "[PERSON_NAME]" at bounding box center [180, 288] width 54 height 11
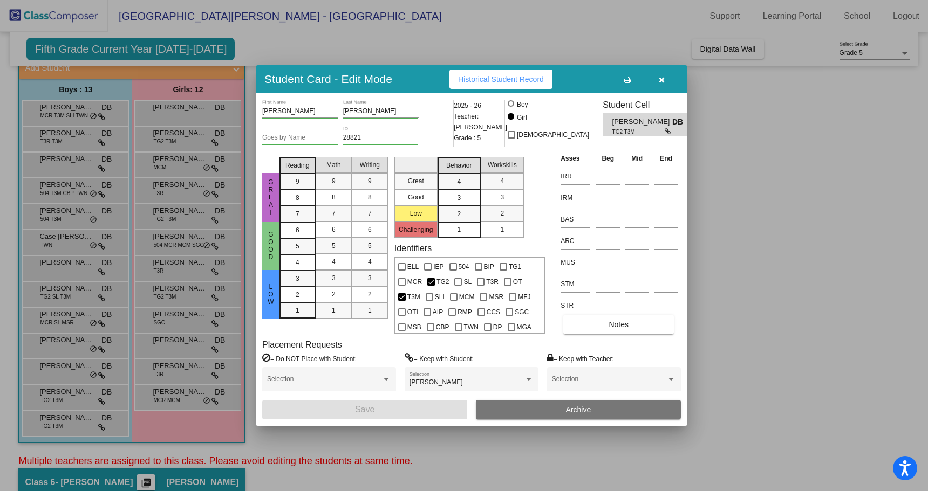
click at [497, 78] on span "Historical Student Record" at bounding box center [501, 79] width 86 height 9
click at [663, 77] on icon "button" at bounding box center [662, 80] width 6 height 8
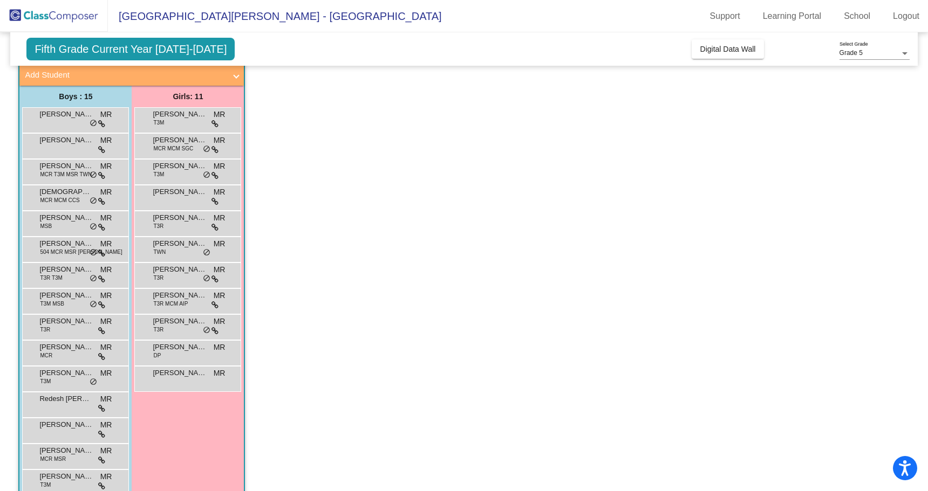
scroll to position [540, 0]
